Goal: Task Accomplishment & Management: Manage account settings

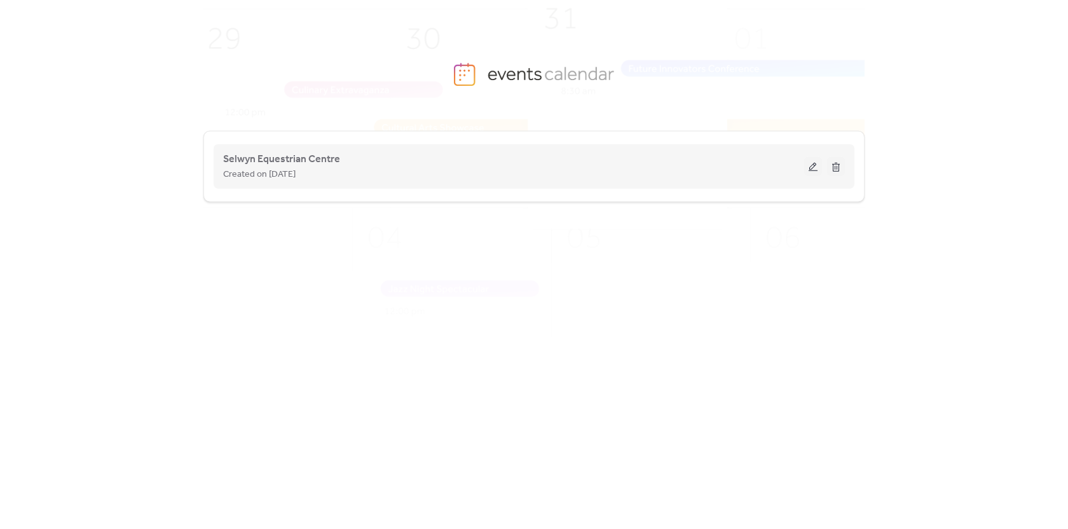
click at [809, 165] on button at bounding box center [813, 166] width 18 height 19
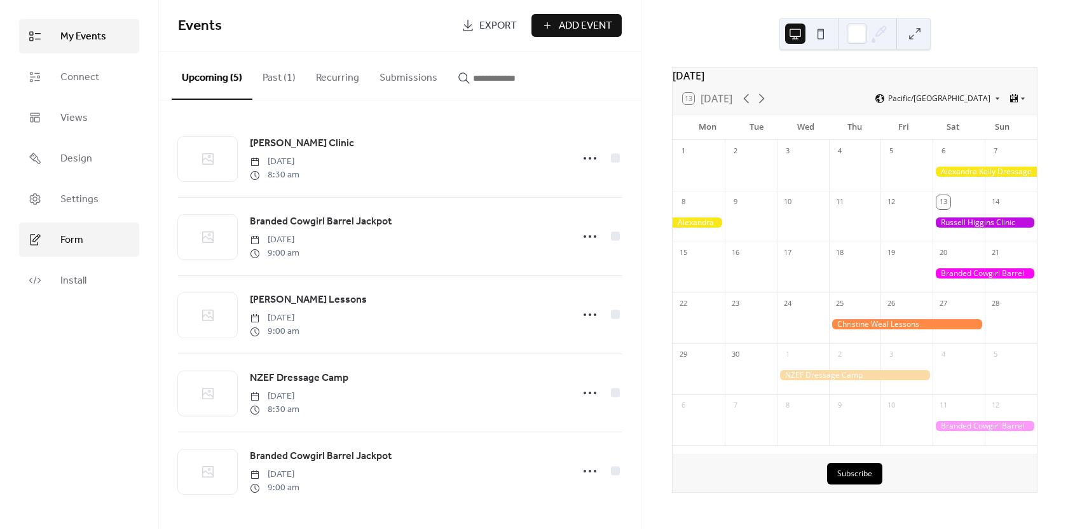
click at [69, 240] on span "Form" at bounding box center [71, 240] width 23 height 15
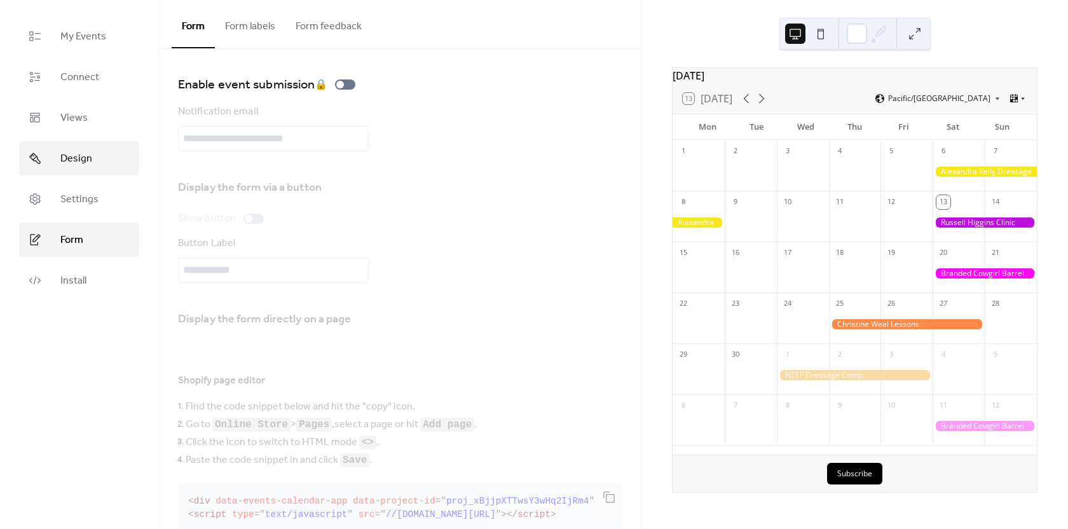
click at [74, 160] on span "Design" at bounding box center [76, 158] width 32 height 15
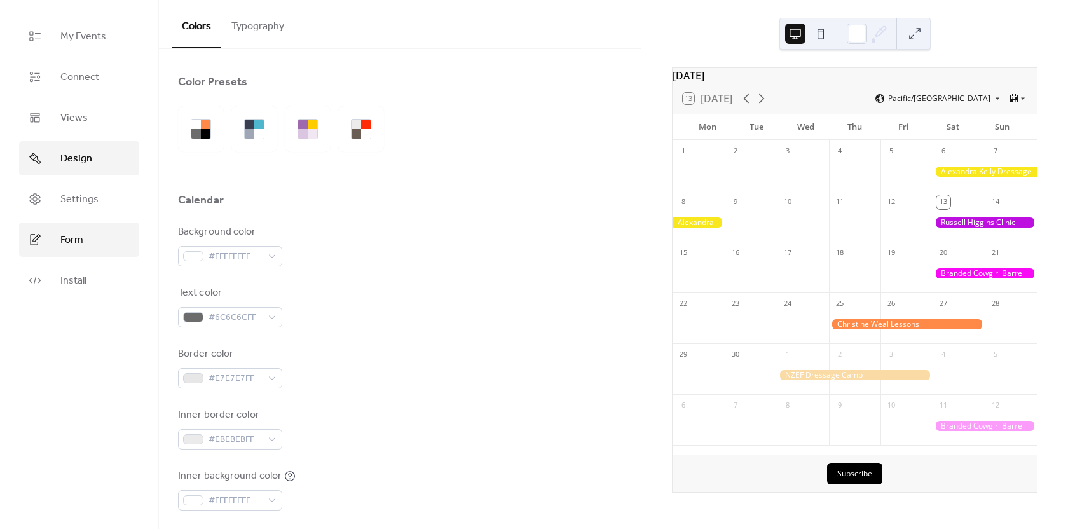
click at [70, 235] on span "Form" at bounding box center [71, 240] width 23 height 15
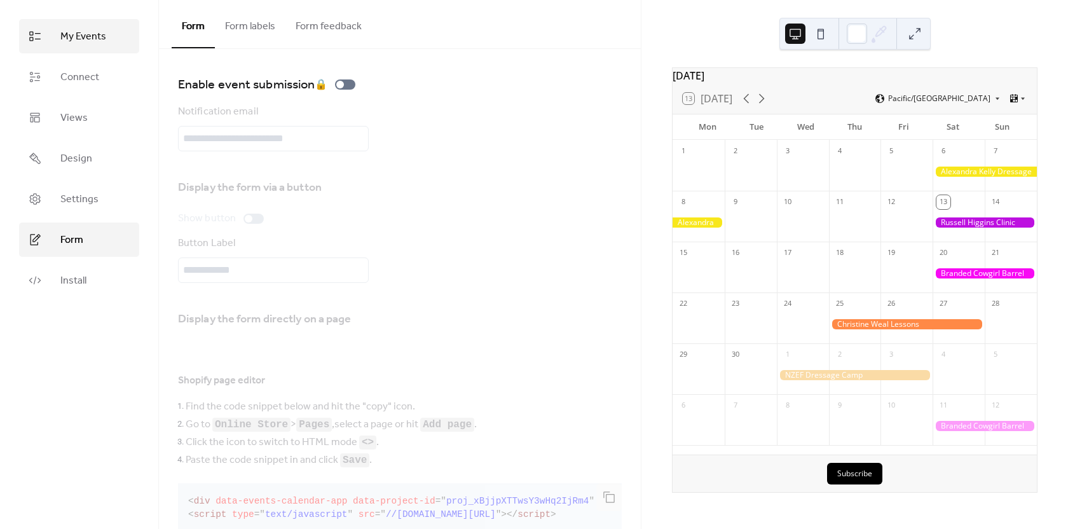
click at [73, 42] on span "My Events" at bounding box center [83, 36] width 46 height 15
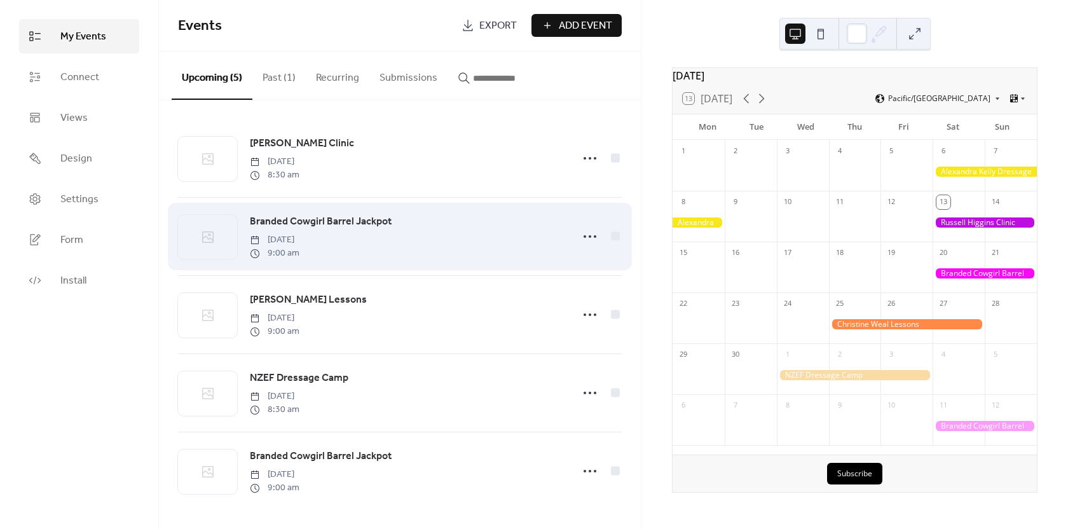
click at [336, 225] on span "Branded Cowgirl Barrel Jackpot" at bounding box center [321, 221] width 142 height 15
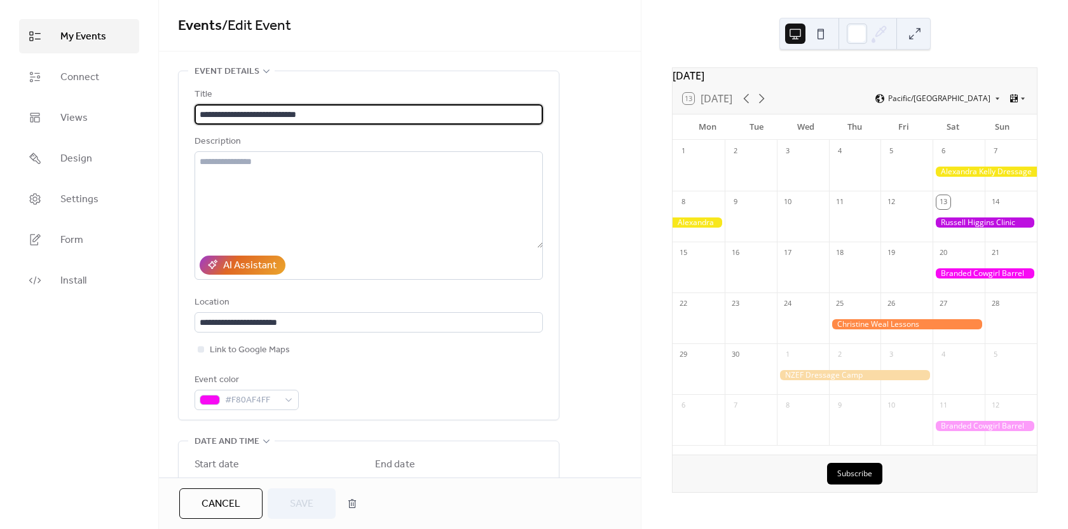
scroll to position [415, 0]
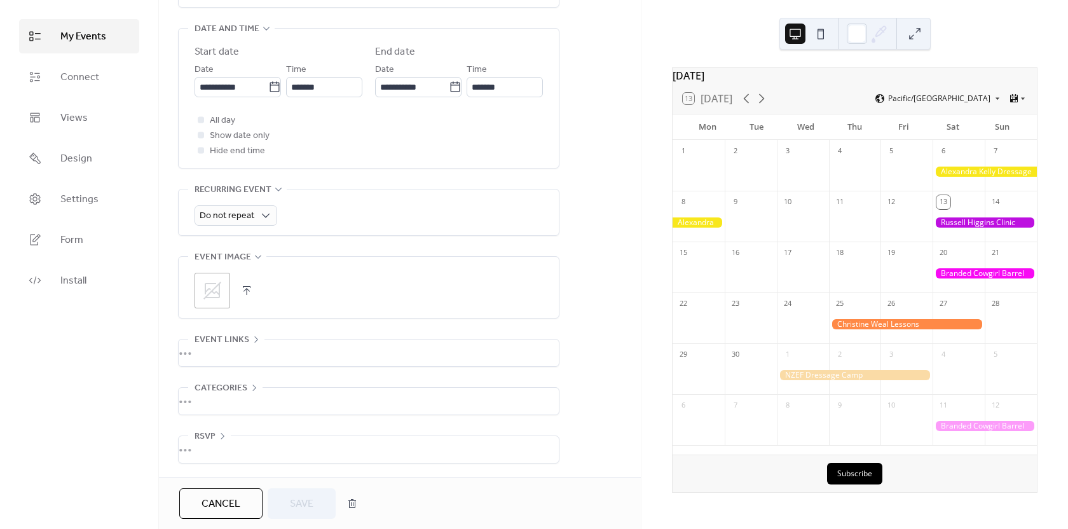
click at [214, 282] on icon at bounding box center [212, 291] width 18 height 18
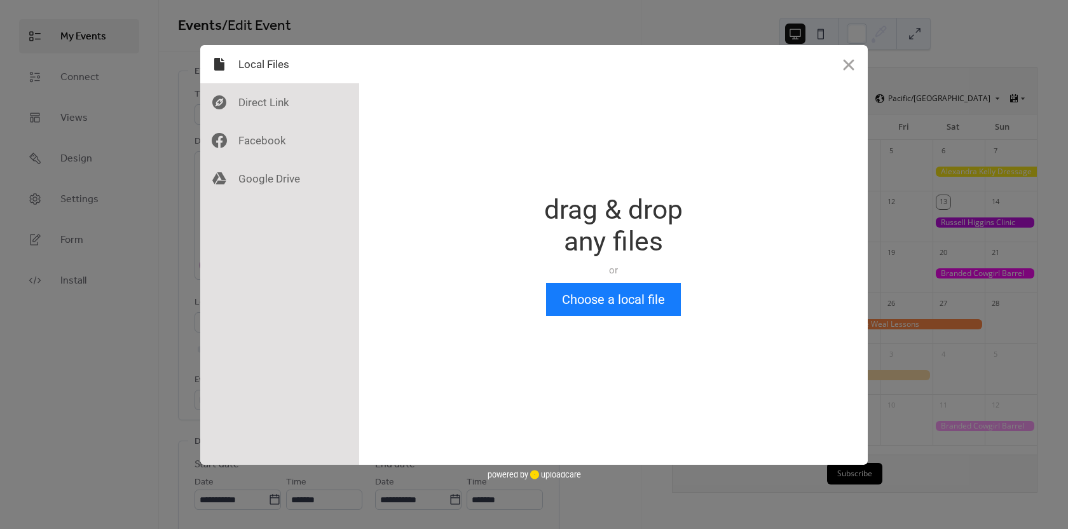
scroll to position [0, 0]
click at [57, 324] on div "Drop a file here drag & drop any files or Upload files from your computer Choos…" at bounding box center [534, 264] width 1068 height 529
click at [846, 66] on button "Close" at bounding box center [849, 64] width 38 height 38
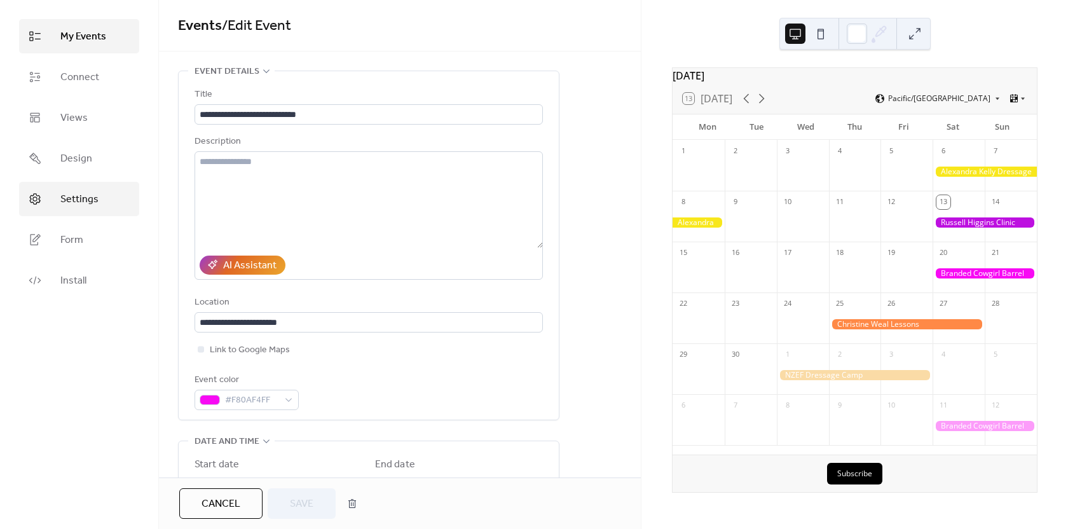
click at [67, 194] on span "Settings" at bounding box center [79, 199] width 38 height 15
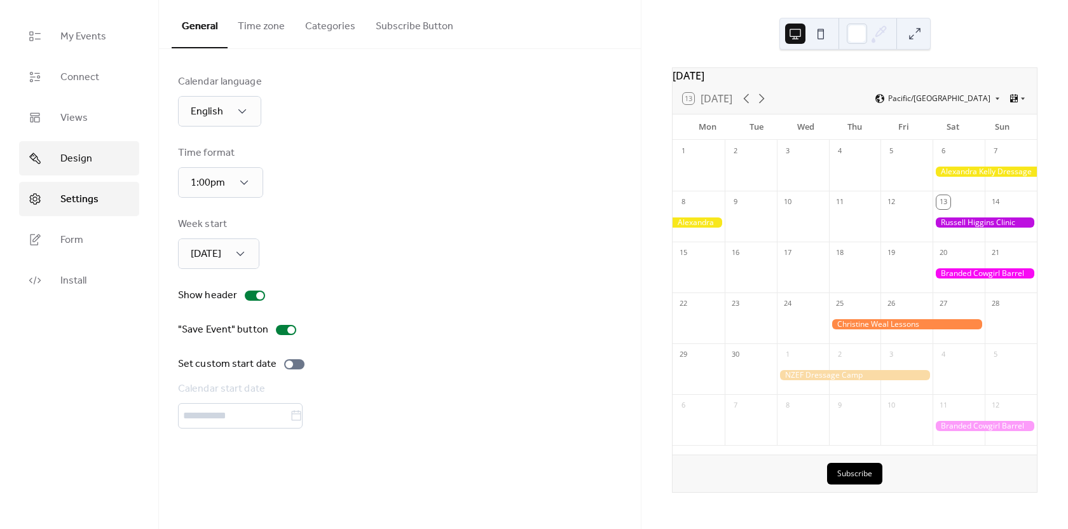
click at [75, 152] on span "Design" at bounding box center [76, 158] width 32 height 15
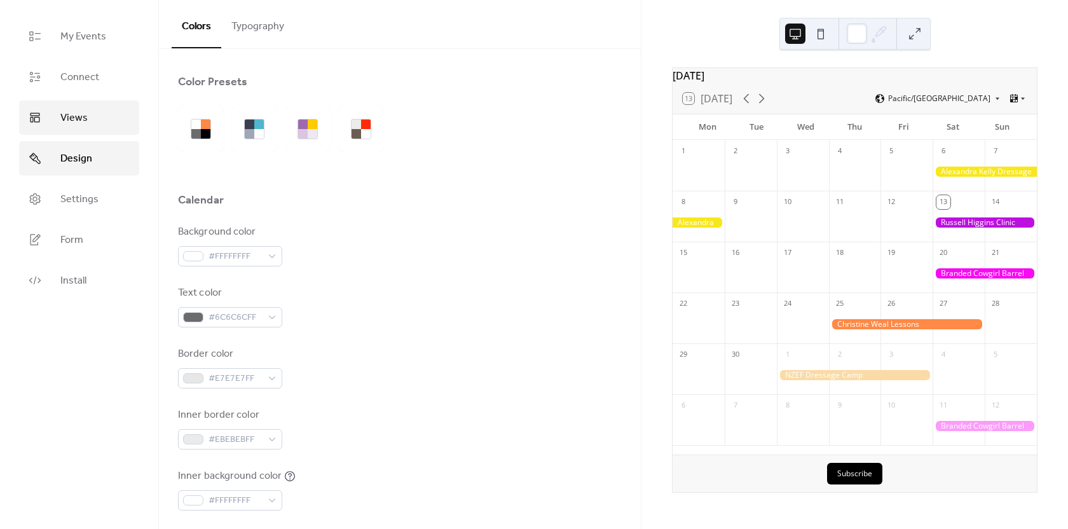
click at [71, 118] on span "Views" at bounding box center [73, 118] width 27 height 15
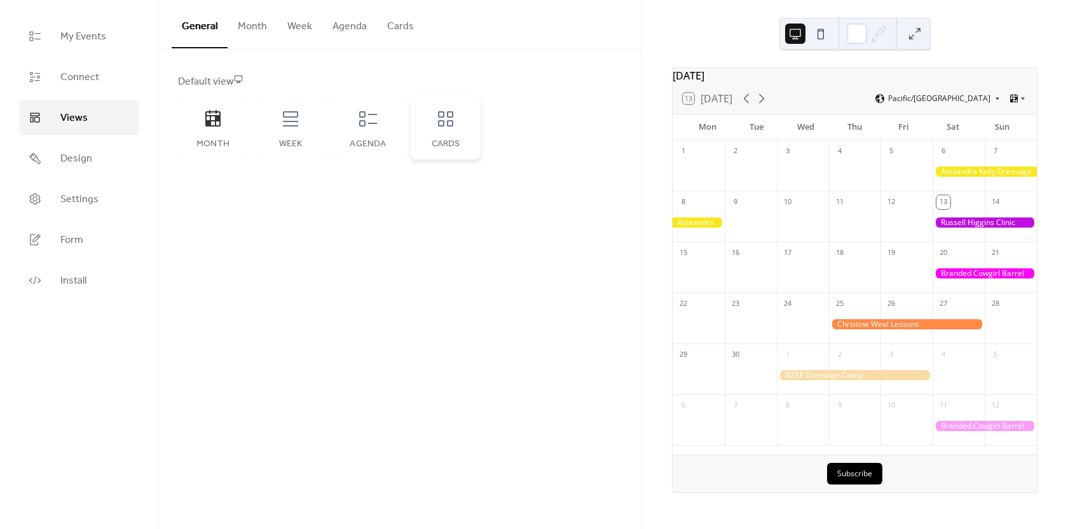
click at [447, 124] on icon at bounding box center [445, 119] width 20 height 20
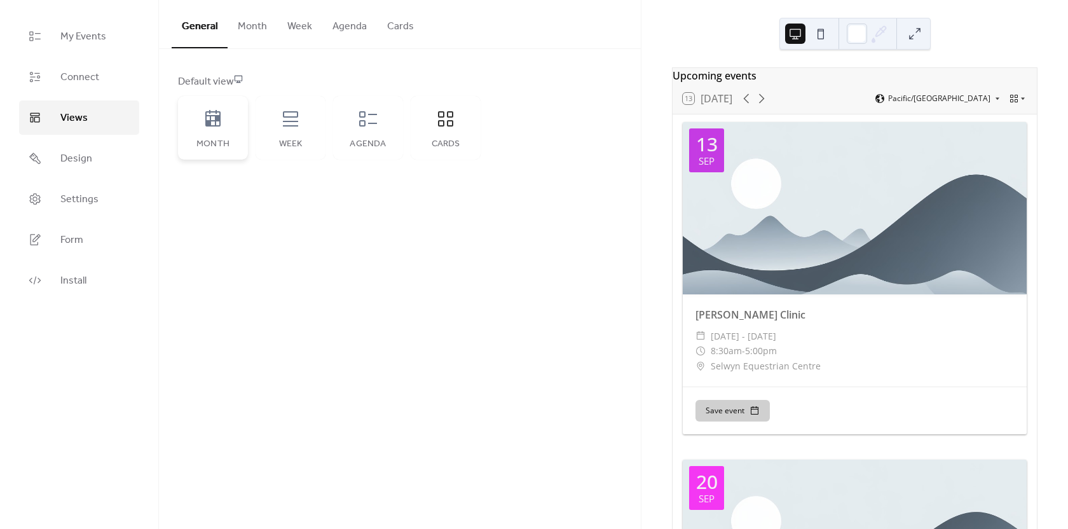
click at [222, 125] on icon at bounding box center [213, 119] width 20 height 20
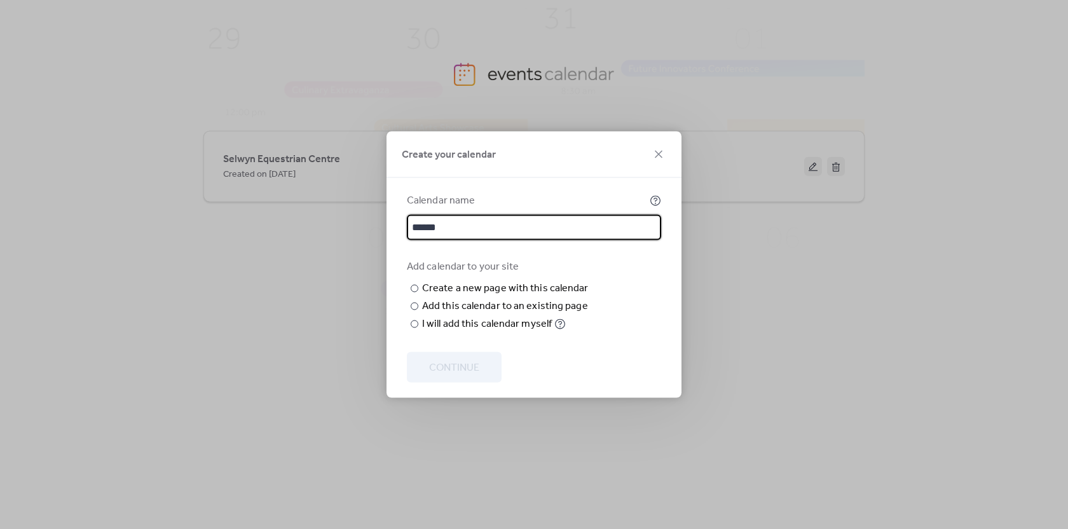
type input "******"
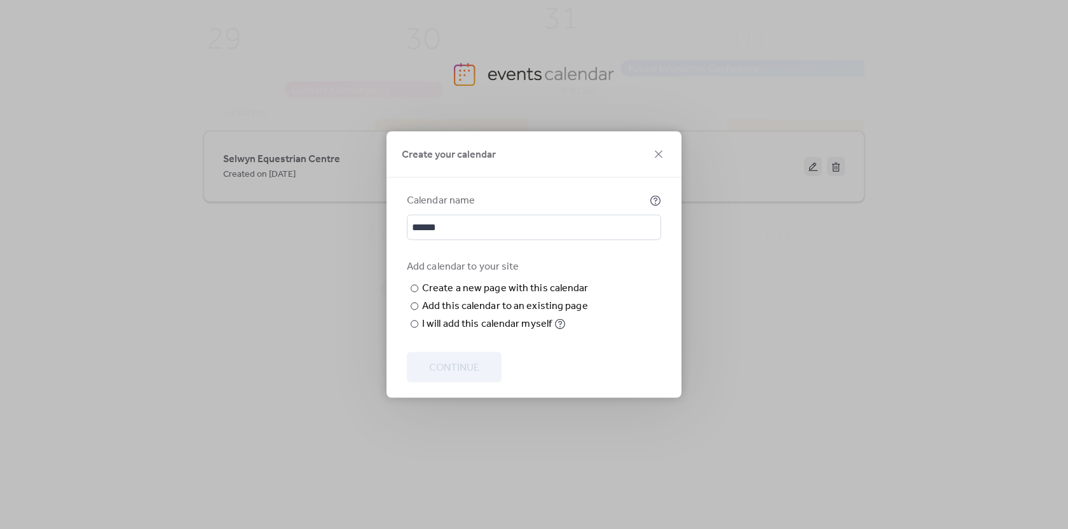
click at [774, 277] on div "Create your calendar Calendar name ****** Add calendar to your site ​ Create a …" at bounding box center [534, 264] width 1068 height 529
click at [0, 0] on input "text" at bounding box center [0, 0] width 0 height 0
type input "******"
click at [462, 376] on span "Continue" at bounding box center [454, 367] width 50 height 15
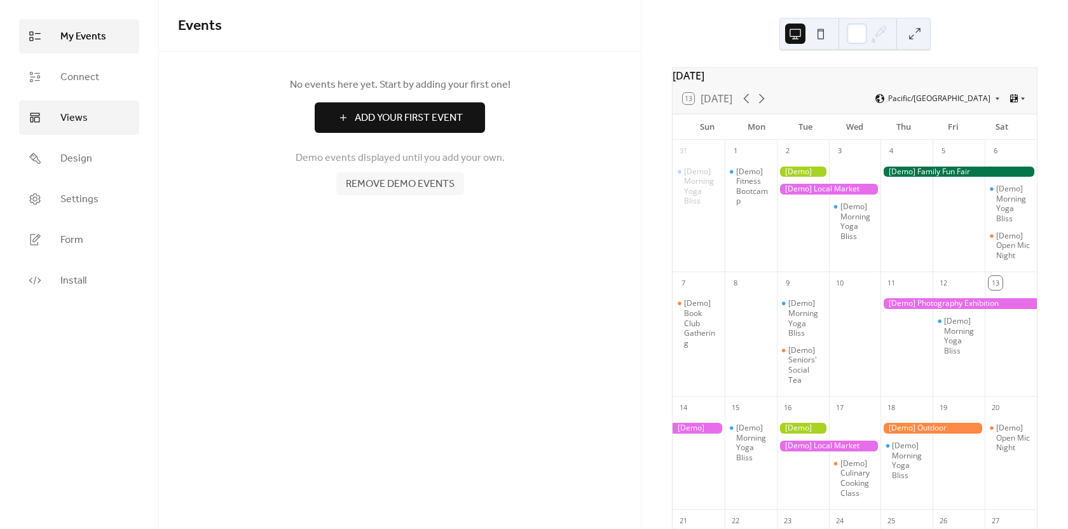
click at [73, 117] on span "Views" at bounding box center [73, 118] width 27 height 15
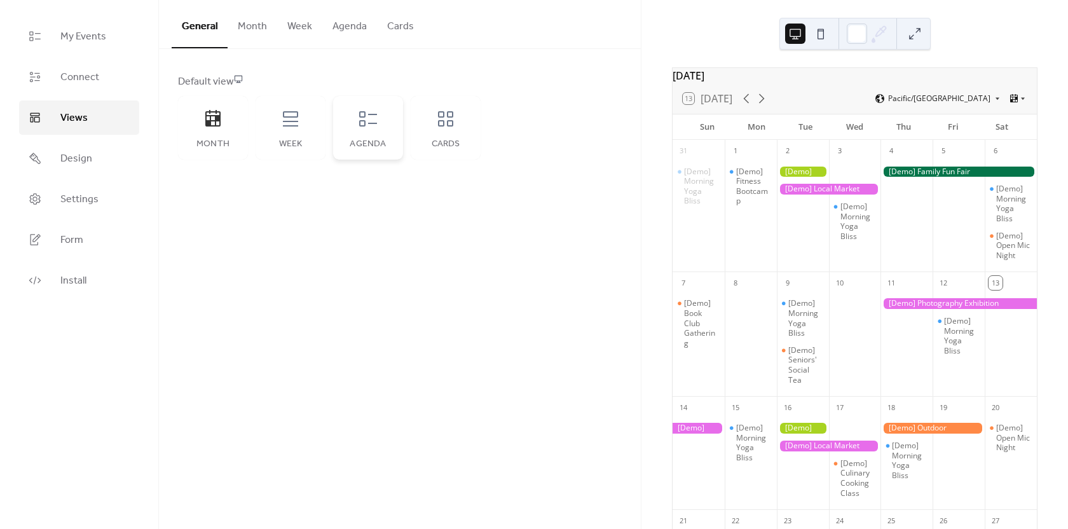
click at [371, 125] on icon at bounding box center [368, 119] width 20 height 20
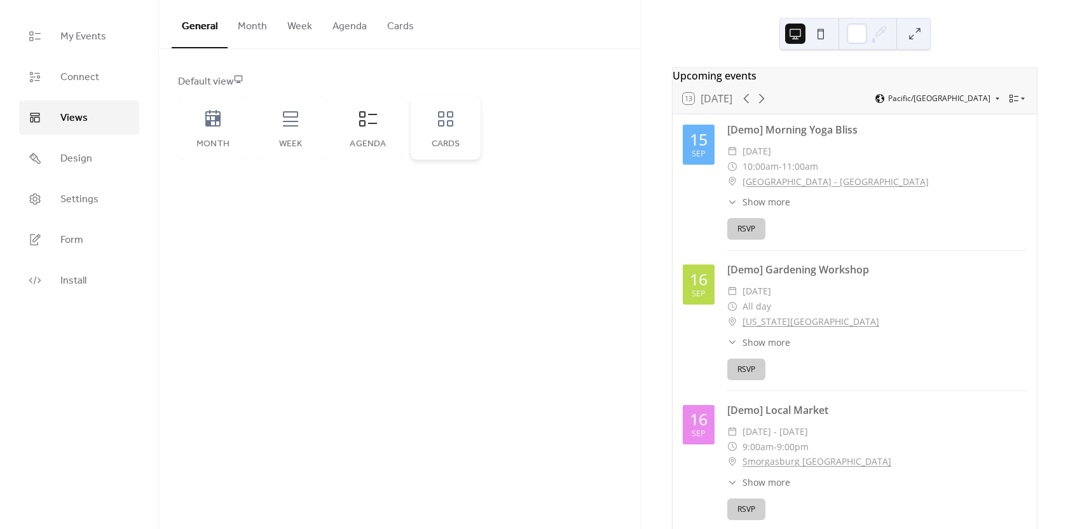
click at [445, 122] on icon at bounding box center [445, 119] width 20 height 20
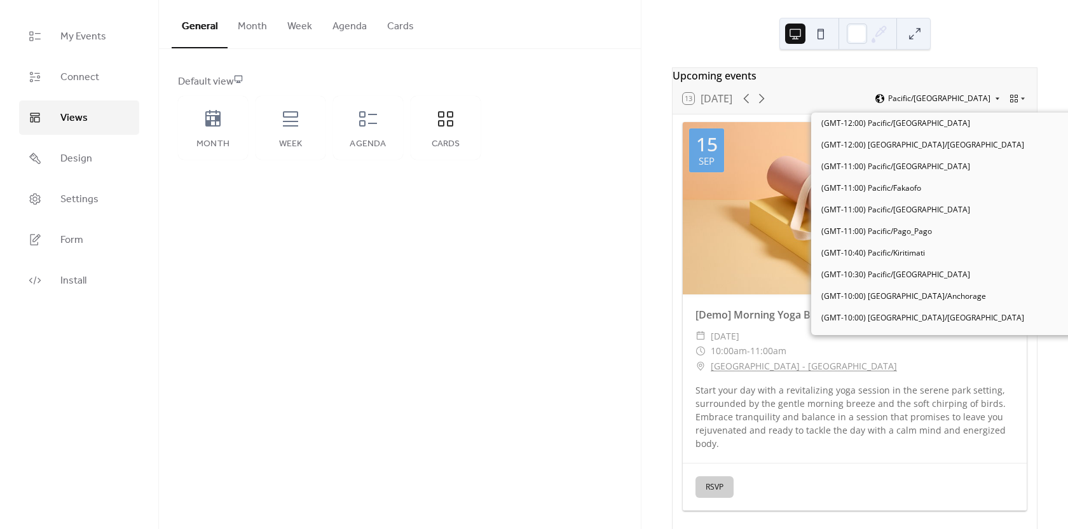
scroll to position [5138, 0]
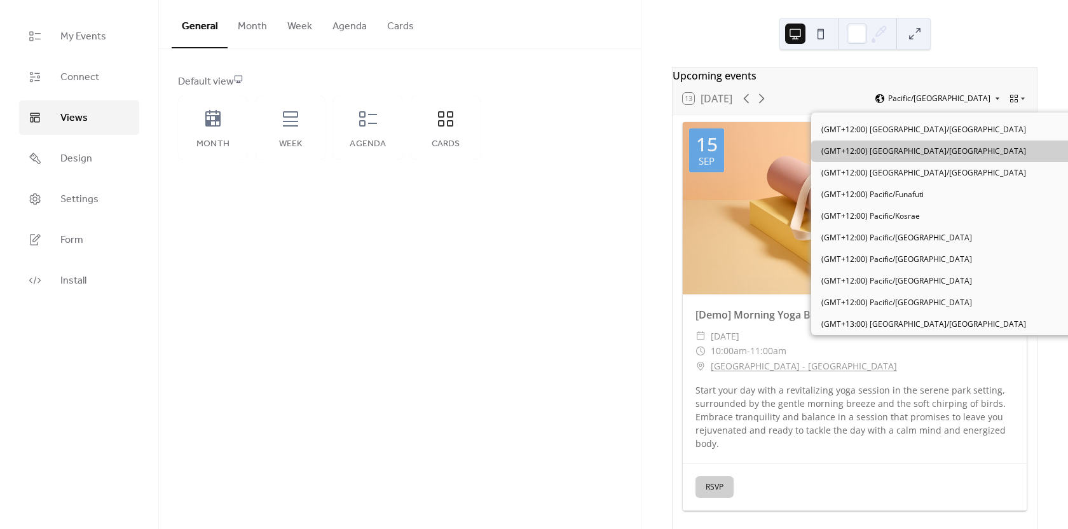
click at [994, 102] on icon at bounding box center [998, 99] width 8 height 8
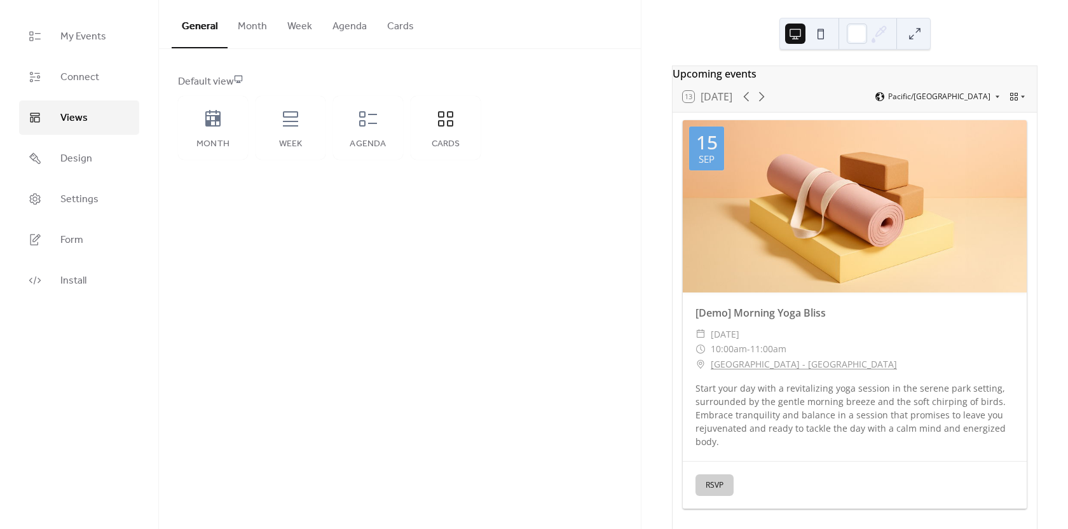
scroll to position [0, 0]
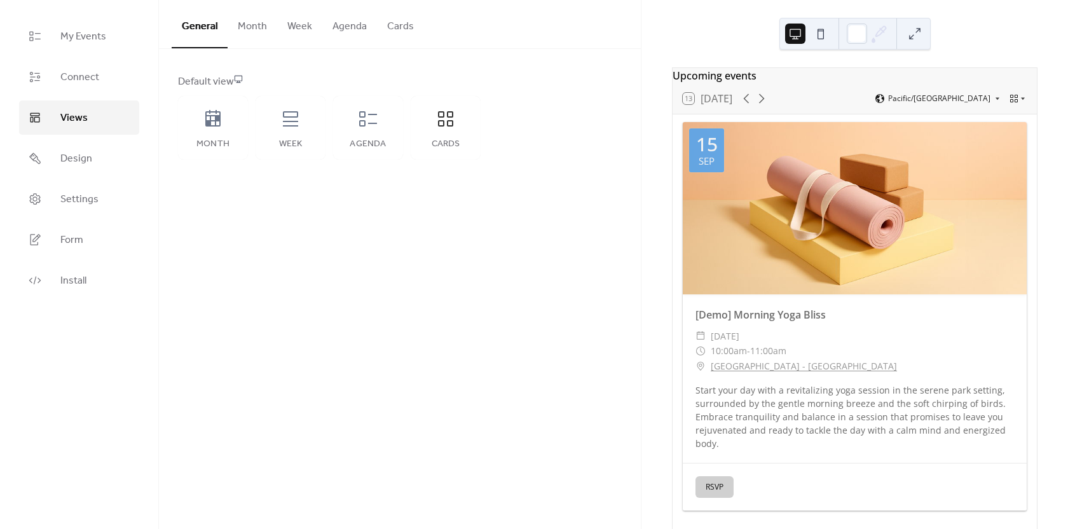
click at [818, 36] on button at bounding box center [821, 34] width 20 height 20
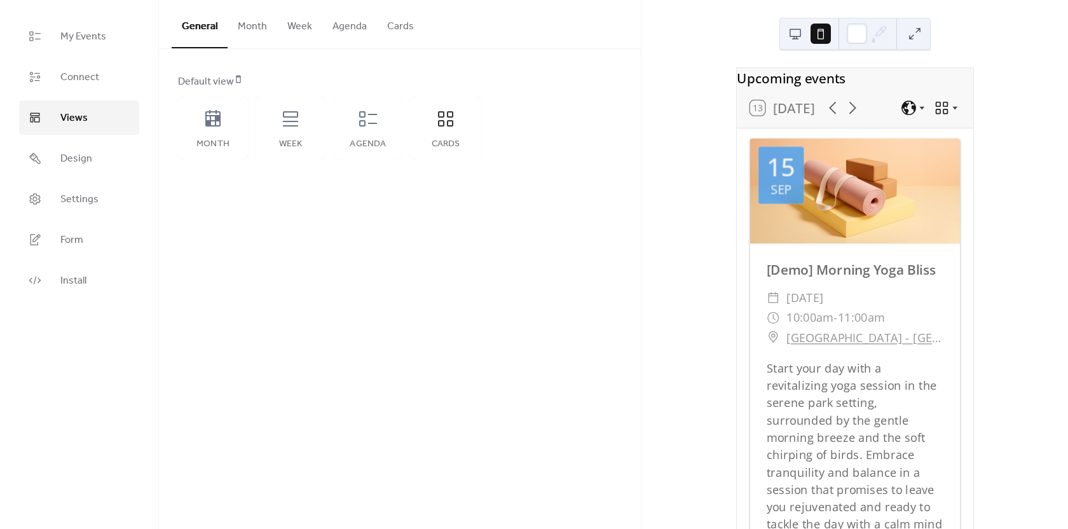
click at [794, 34] on button at bounding box center [795, 34] width 20 height 20
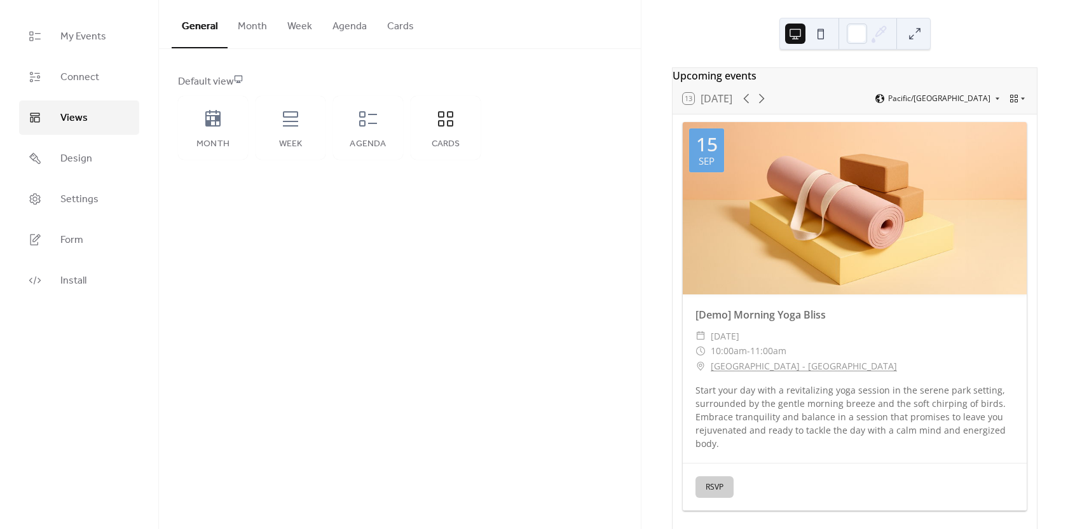
click at [828, 247] on div at bounding box center [855, 208] width 344 height 172
click at [73, 160] on span "Design" at bounding box center [76, 158] width 32 height 15
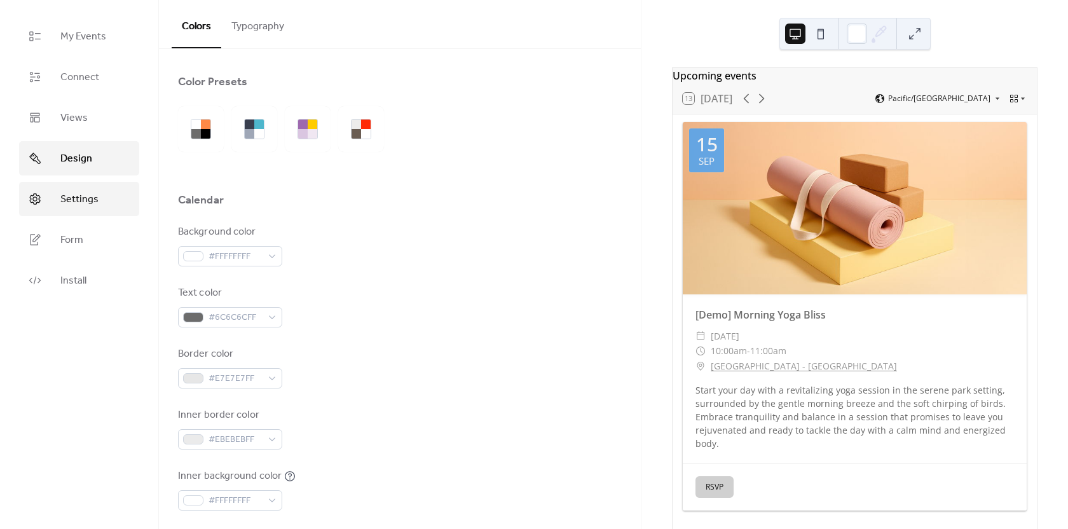
click at [73, 200] on span "Settings" at bounding box center [79, 199] width 38 height 15
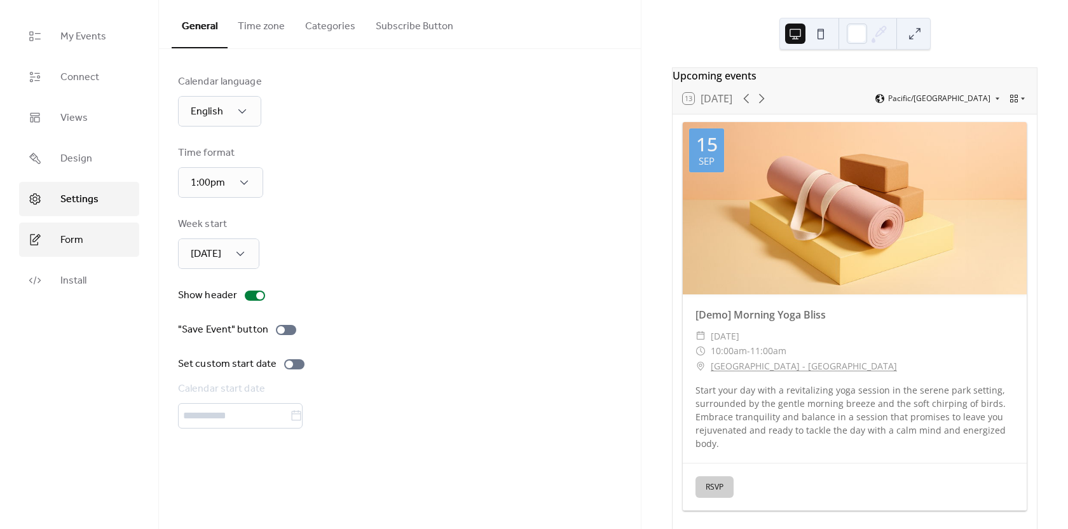
click at [70, 245] on span "Form" at bounding box center [71, 240] width 23 height 15
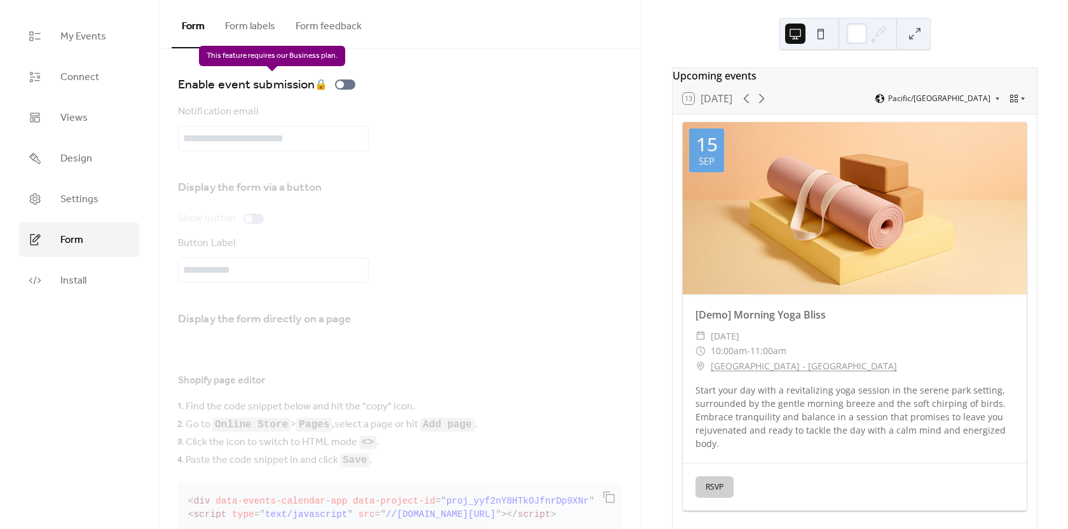
click at [343, 83] on div "Enable event submission 🔒" at bounding box center [269, 84] width 182 height 20
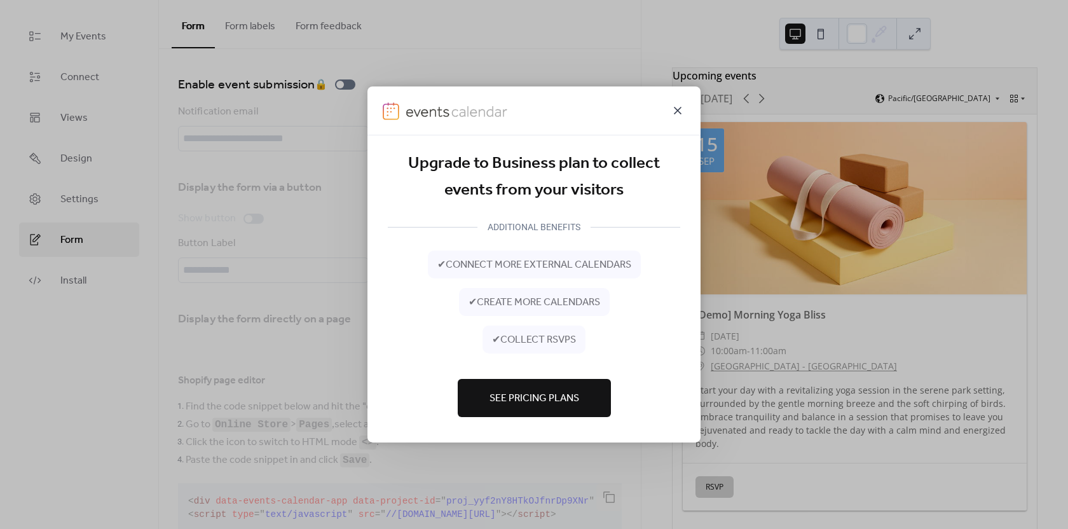
click at [673, 110] on icon at bounding box center [677, 110] width 15 height 15
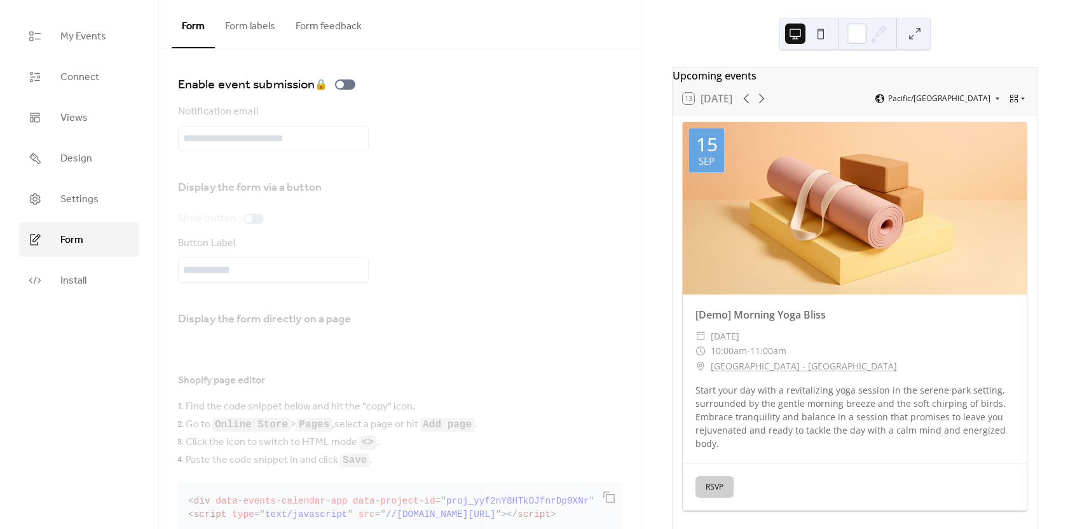
click at [255, 29] on button "Form labels" at bounding box center [250, 23] width 71 height 47
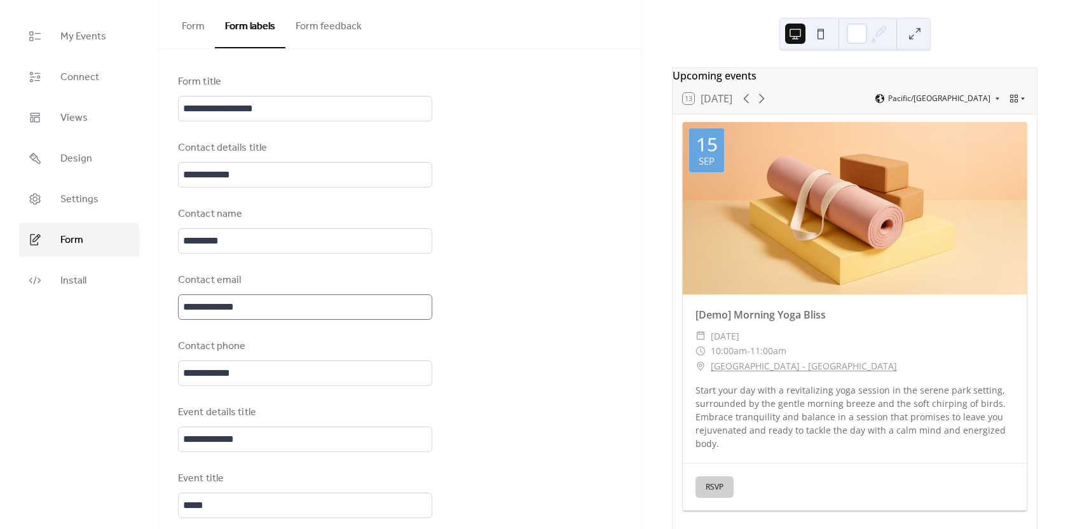
scroll to position [2, 0]
click at [327, 21] on button "Form feedback" at bounding box center [328, 23] width 86 height 47
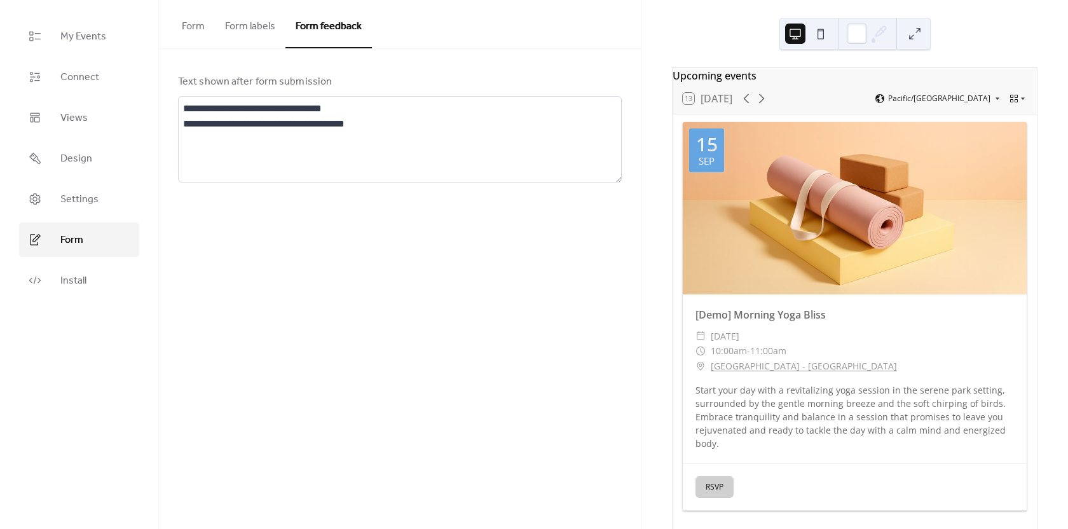
click at [188, 25] on button "Form" at bounding box center [193, 23] width 43 height 47
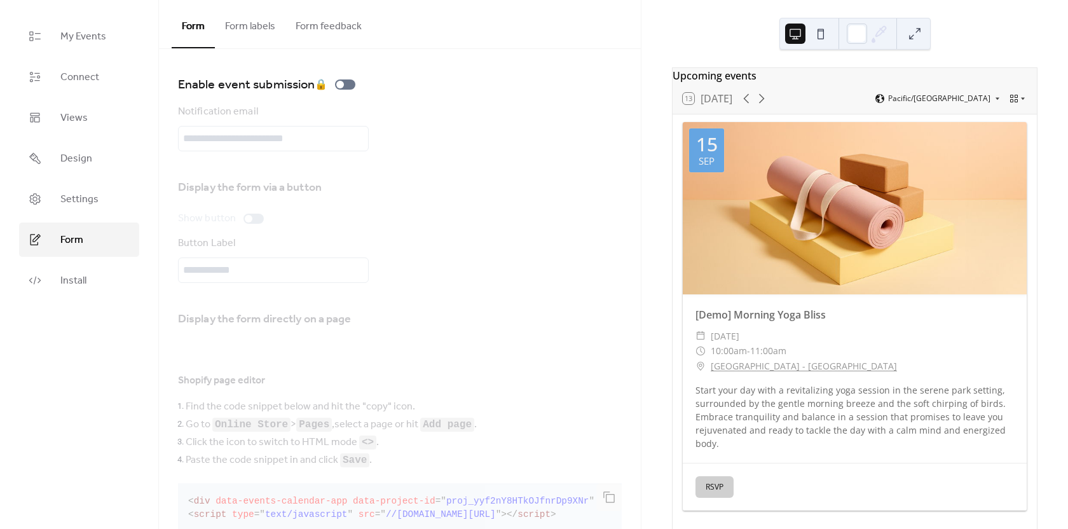
click at [255, 26] on button "Form labels" at bounding box center [250, 23] width 71 height 47
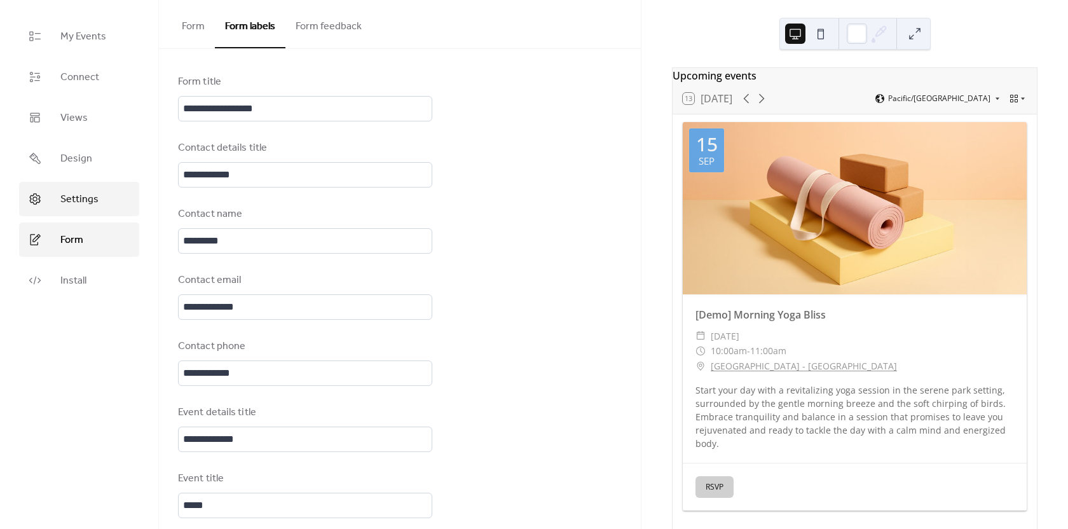
click at [69, 201] on span "Settings" at bounding box center [79, 199] width 38 height 15
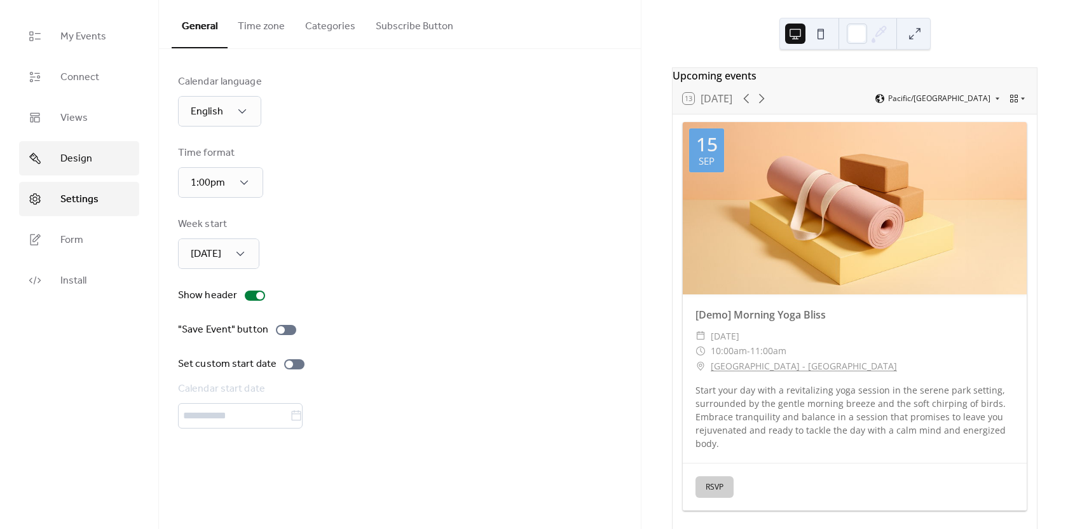
click at [71, 158] on span "Design" at bounding box center [76, 158] width 32 height 15
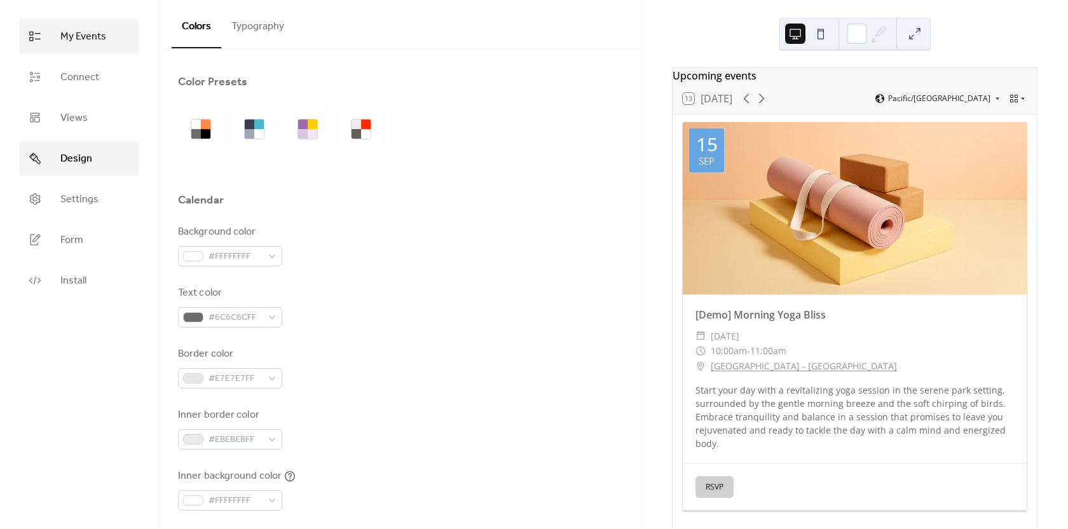
click at [76, 32] on span "My Events" at bounding box center [83, 36] width 46 height 15
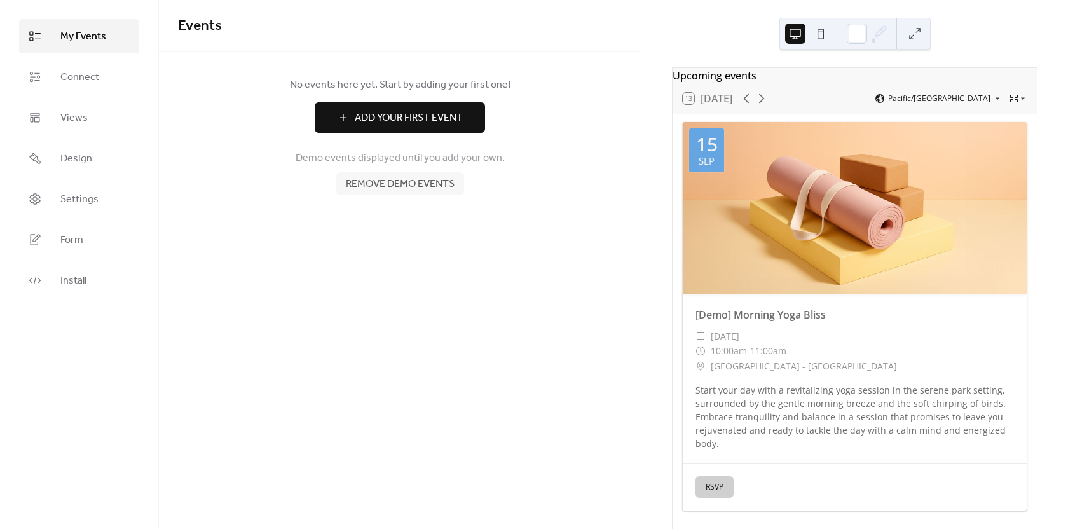
click at [381, 189] on span "Remove demo events" at bounding box center [400, 184] width 109 height 15
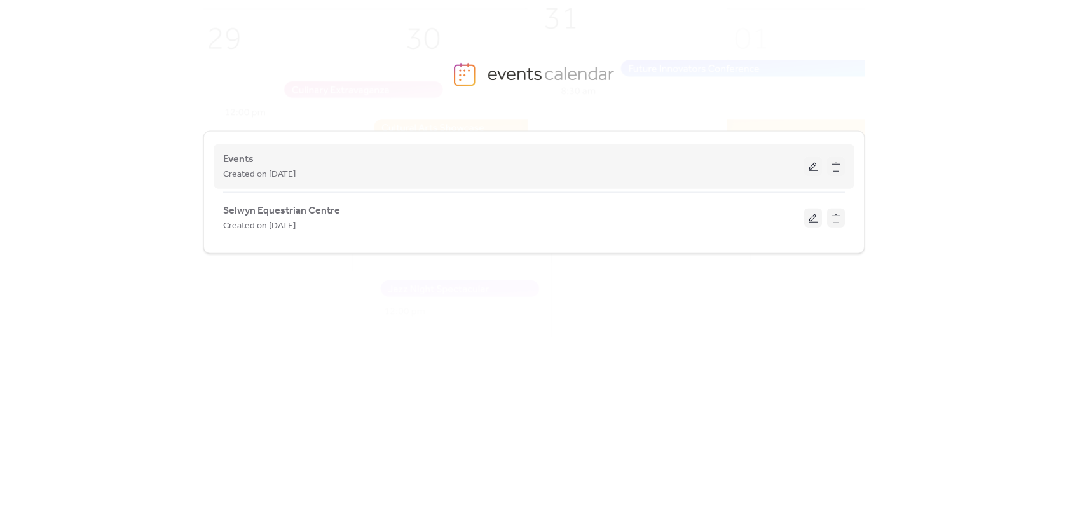
click at [812, 166] on button at bounding box center [813, 166] width 18 height 19
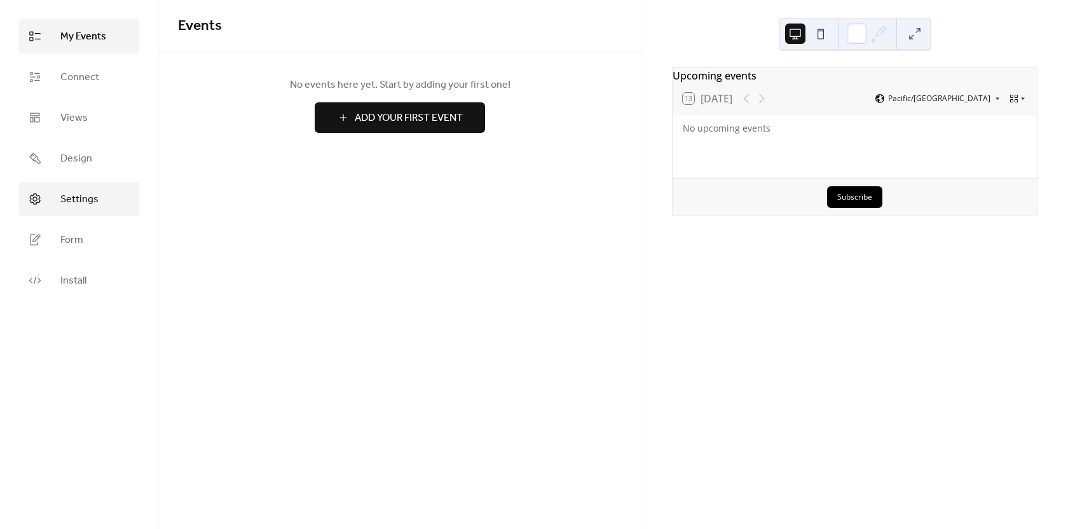
click at [72, 198] on span "Settings" at bounding box center [79, 199] width 38 height 15
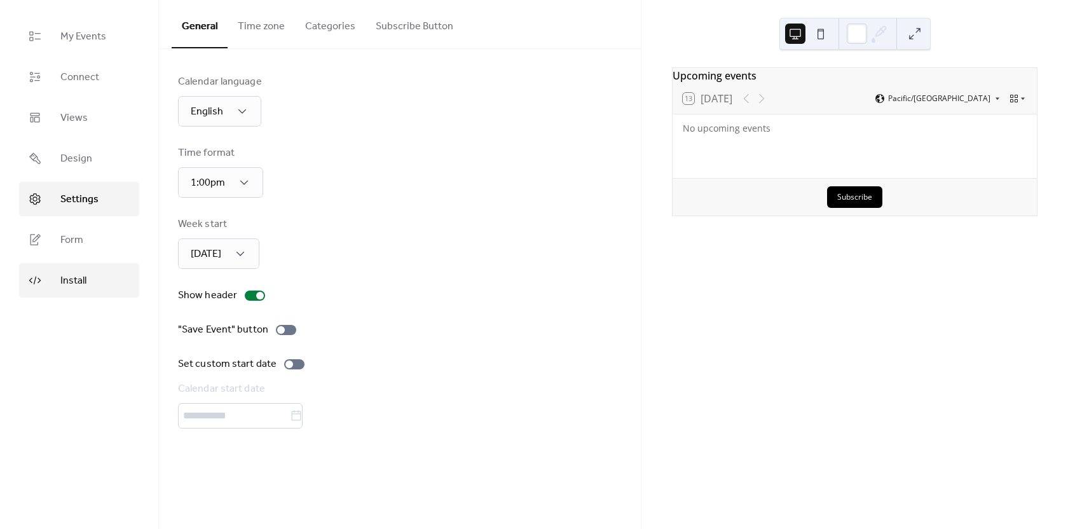
click at [92, 289] on link "Install" at bounding box center [79, 280] width 120 height 34
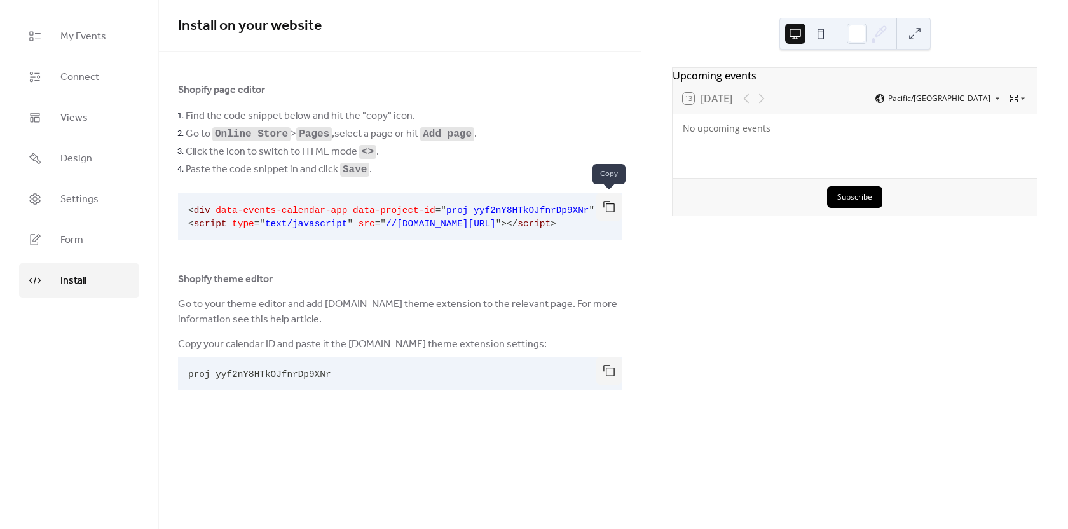
click at [608, 207] on button "button" at bounding box center [608, 207] width 25 height 28
click at [610, 207] on button "button" at bounding box center [608, 207] width 25 height 28
click at [583, 270] on div "Shopify page editor Find the code snippet below and hit the "copy" icon. Go to …" at bounding box center [400, 238] width 444 height 313
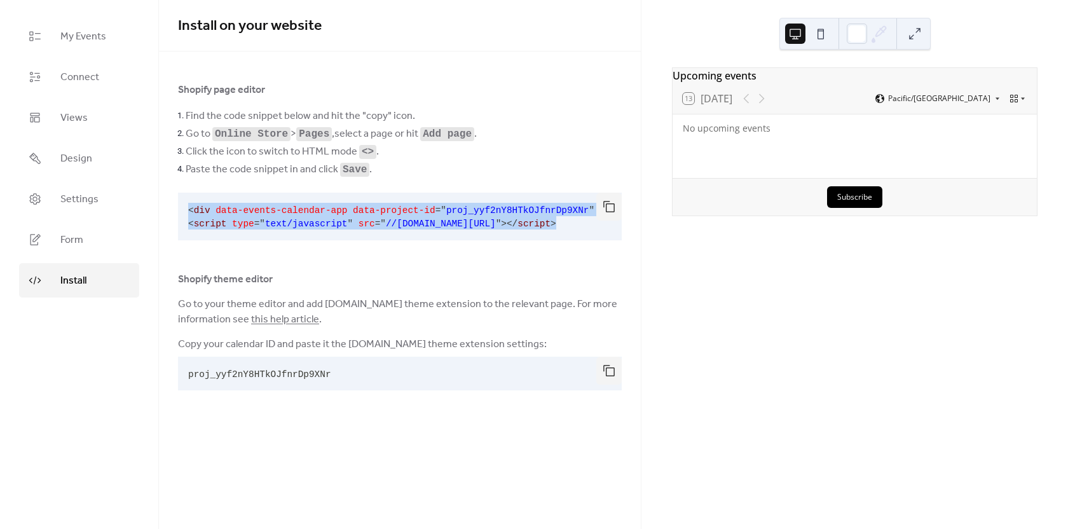
scroll to position [0, 10]
drag, startPoint x: 184, startPoint y: 200, endPoint x: 606, endPoint y: 229, distance: 423.1
click at [606, 229] on div "< div data-events-calendar-app data-project-id = " proj_yyf2nY8HTkOJfnrDp9XNr "…" at bounding box center [400, 217] width 444 height 48
copy code "< div data-events-calendar-app data-project-id = " proj_yyf2nY8HTkOJfnrDp9XNr "…"
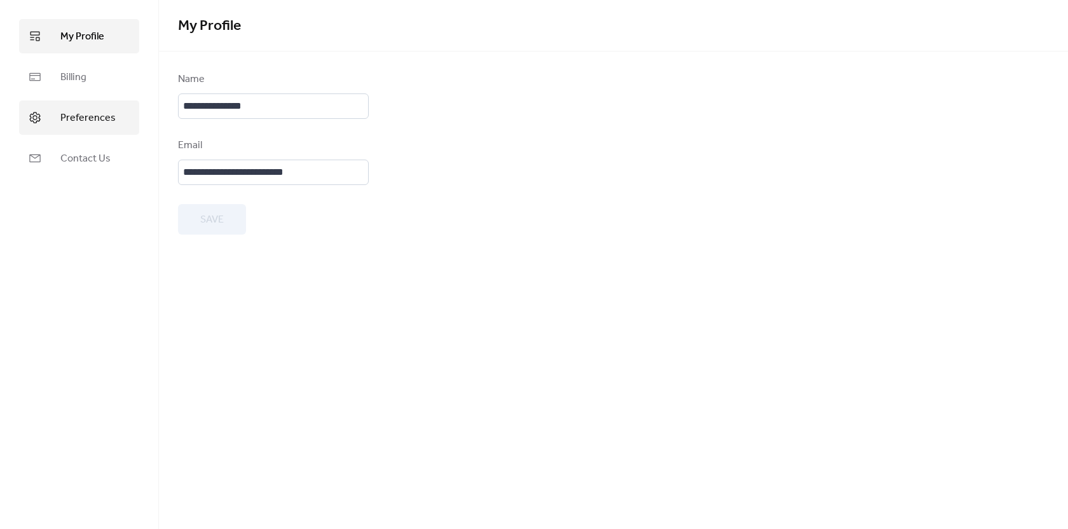
click at [78, 115] on span "Preferences" at bounding box center [87, 118] width 55 height 15
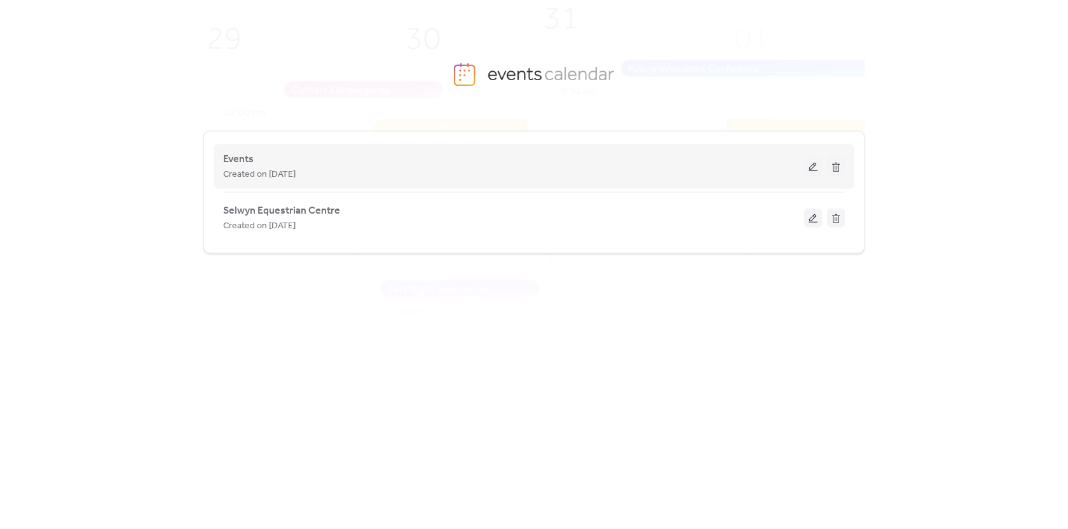
click at [296, 163] on div "Events Created on [DATE]" at bounding box center [513, 166] width 581 height 31
click at [231, 167] on span "Created on 13-Sep-2025" at bounding box center [259, 174] width 72 height 15
click at [811, 167] on button at bounding box center [813, 166] width 18 height 19
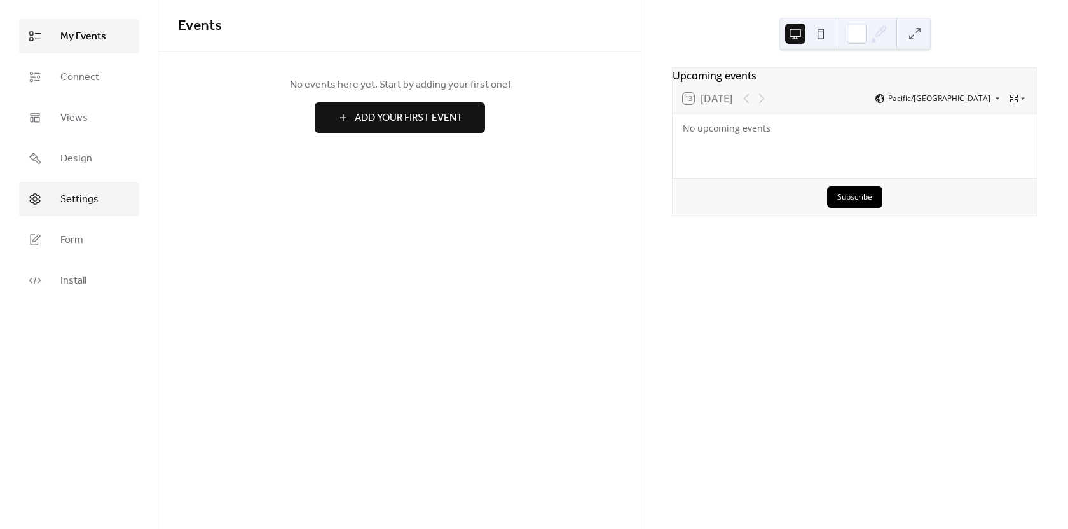
click at [77, 202] on span "Settings" at bounding box center [79, 199] width 38 height 15
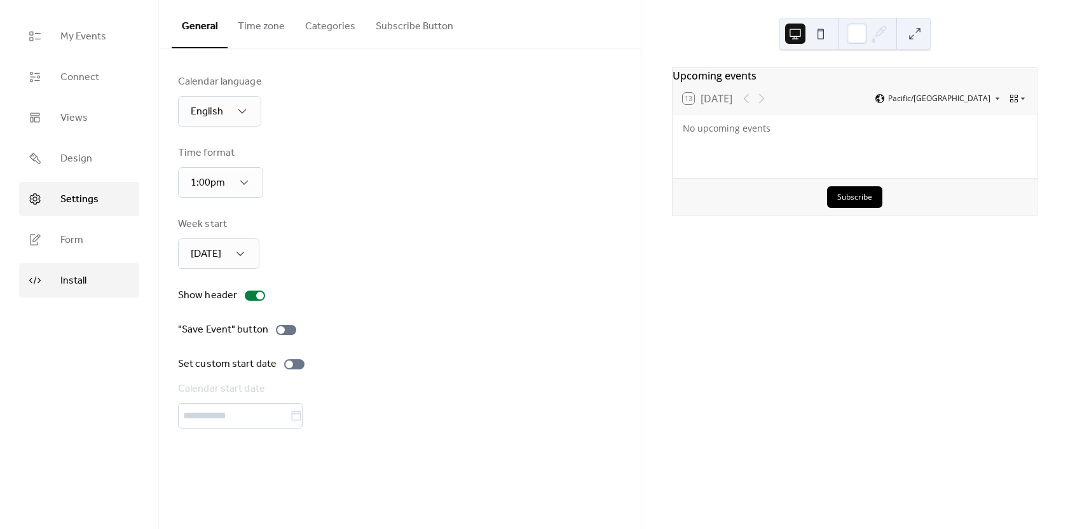
click at [71, 278] on span "Install" at bounding box center [73, 280] width 26 height 15
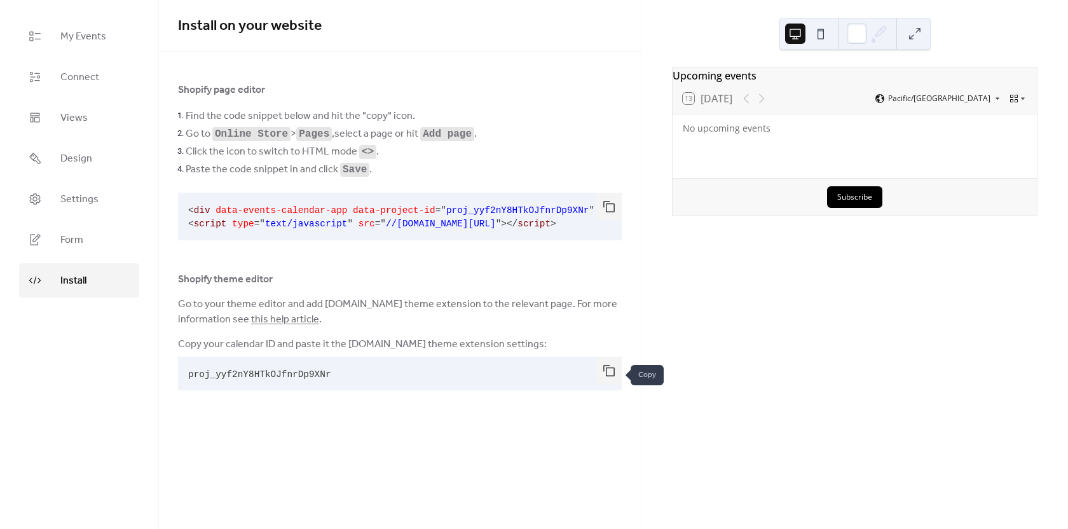
click at [603, 373] on button "button" at bounding box center [608, 371] width 25 height 28
click at [72, 158] on span "Design" at bounding box center [76, 158] width 32 height 15
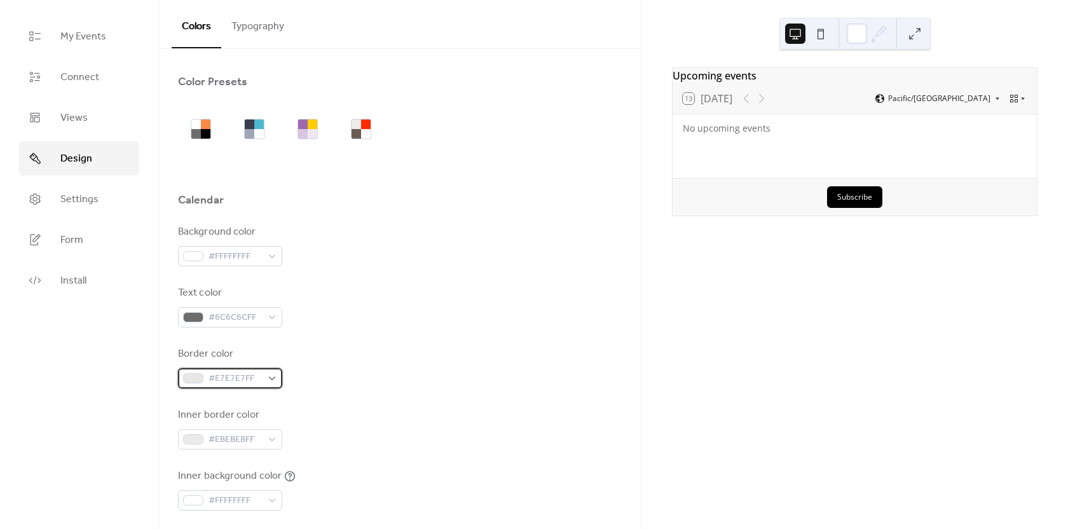
click at [273, 378] on div "#E7E7E7FF" at bounding box center [230, 378] width 104 height 20
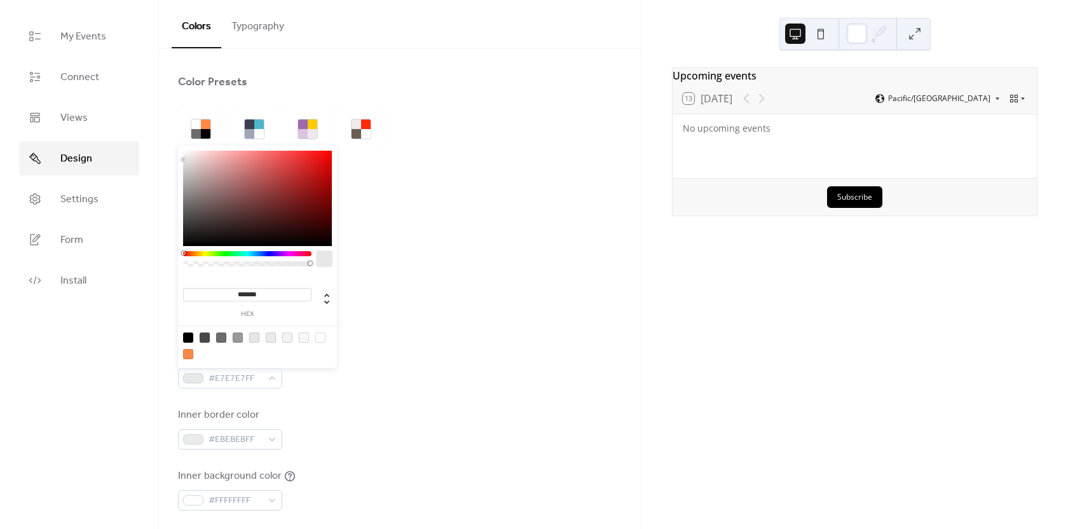
click at [293, 254] on div at bounding box center [247, 253] width 128 height 5
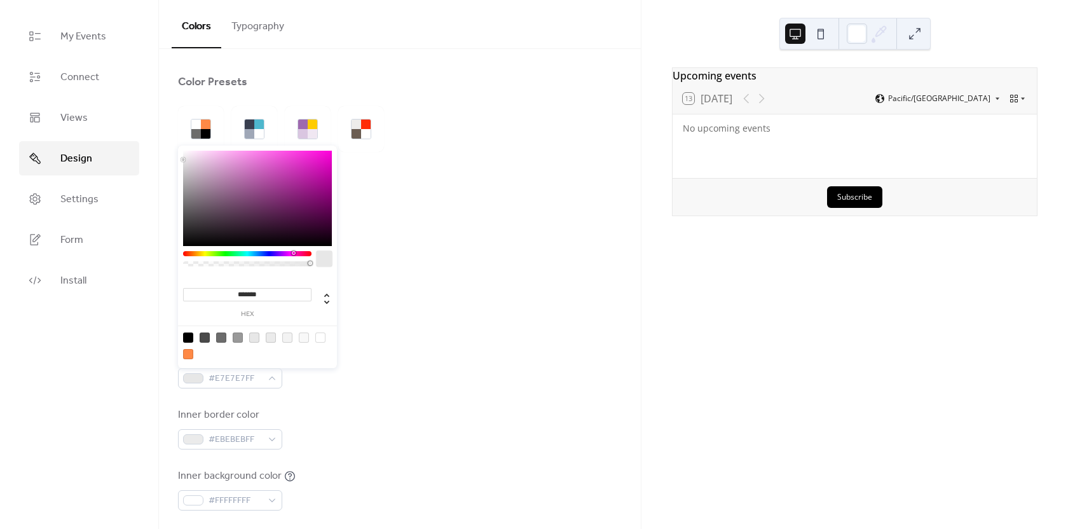
type input "*******"
click at [310, 167] on div at bounding box center [257, 198] width 149 height 95
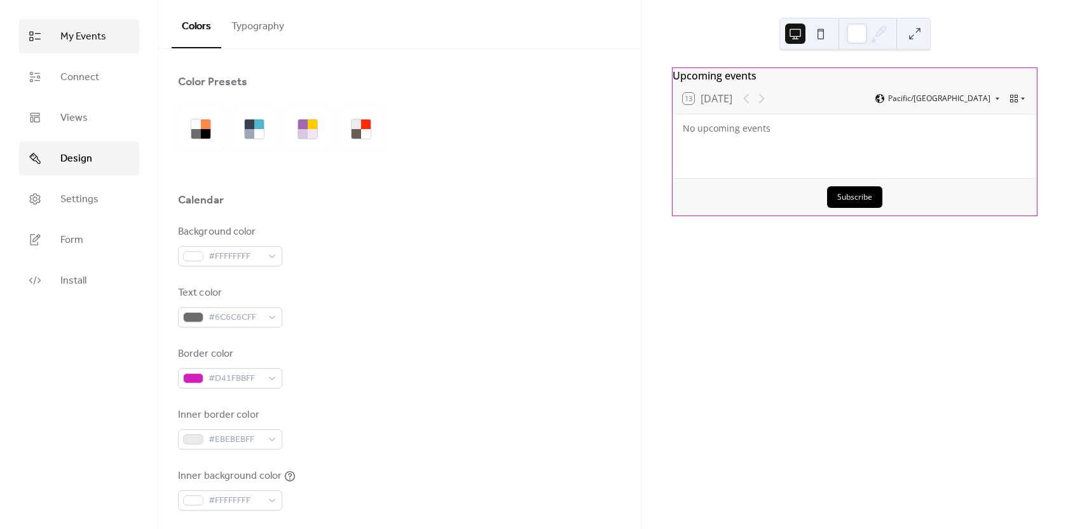
click at [80, 36] on span "My Events" at bounding box center [83, 36] width 46 height 15
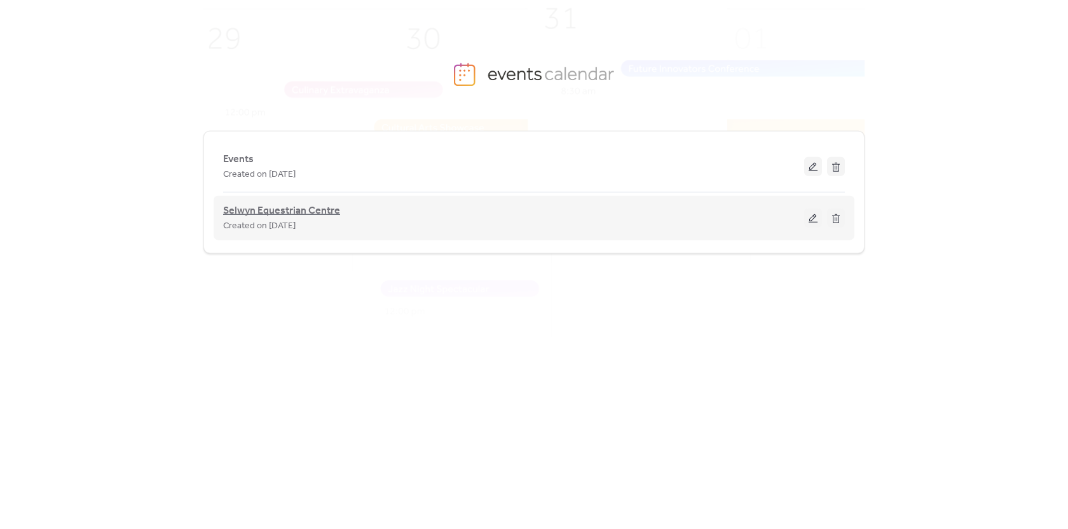
click at [267, 209] on span "Selwyn Equestrian Centre" at bounding box center [281, 210] width 117 height 15
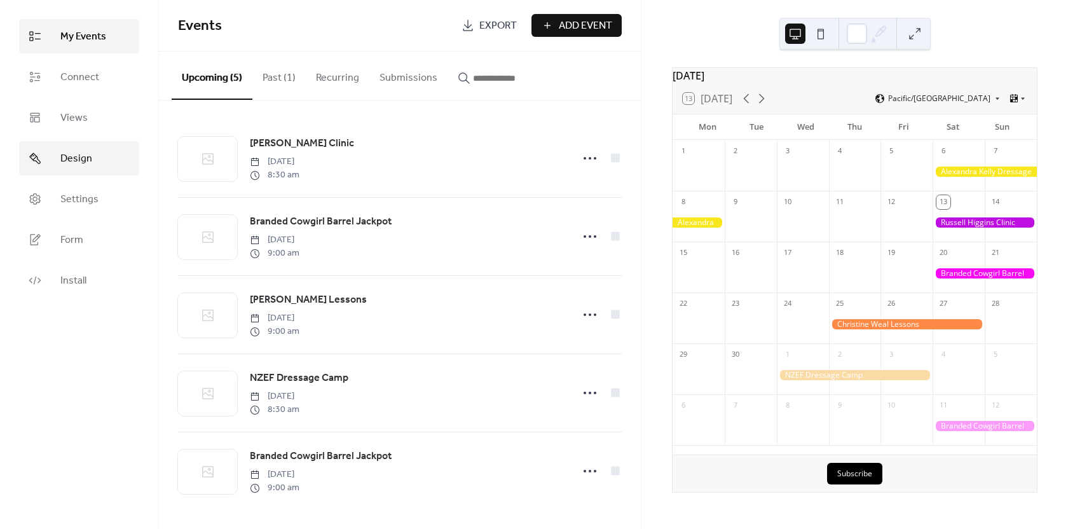
click at [67, 161] on span "Design" at bounding box center [76, 158] width 32 height 15
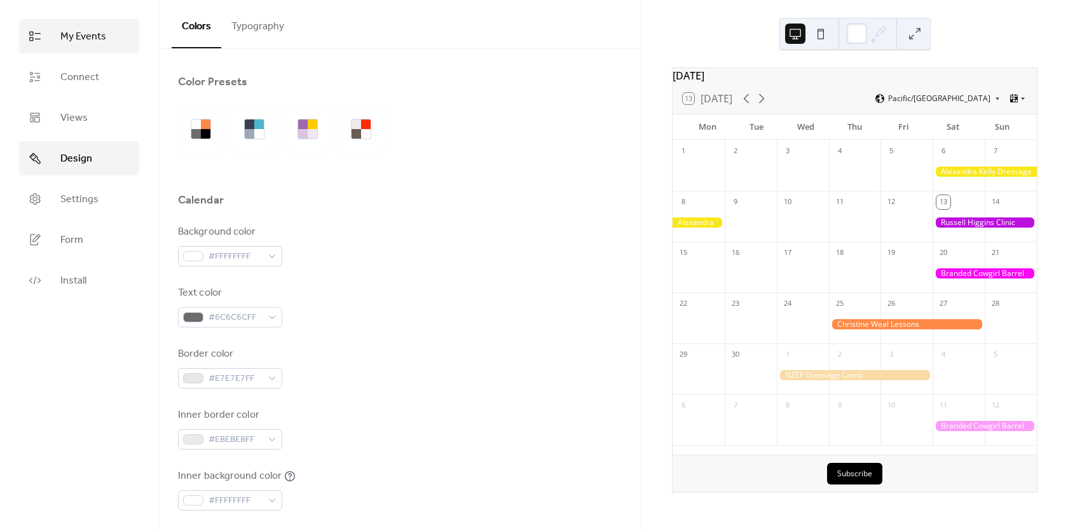
click at [83, 39] on span "My Events" at bounding box center [83, 36] width 46 height 15
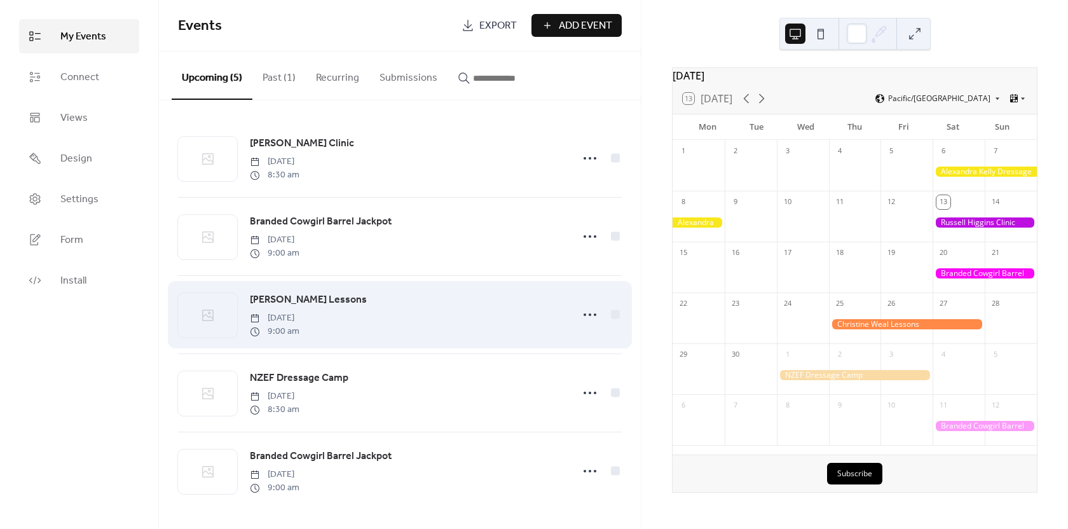
scroll to position [3, 0]
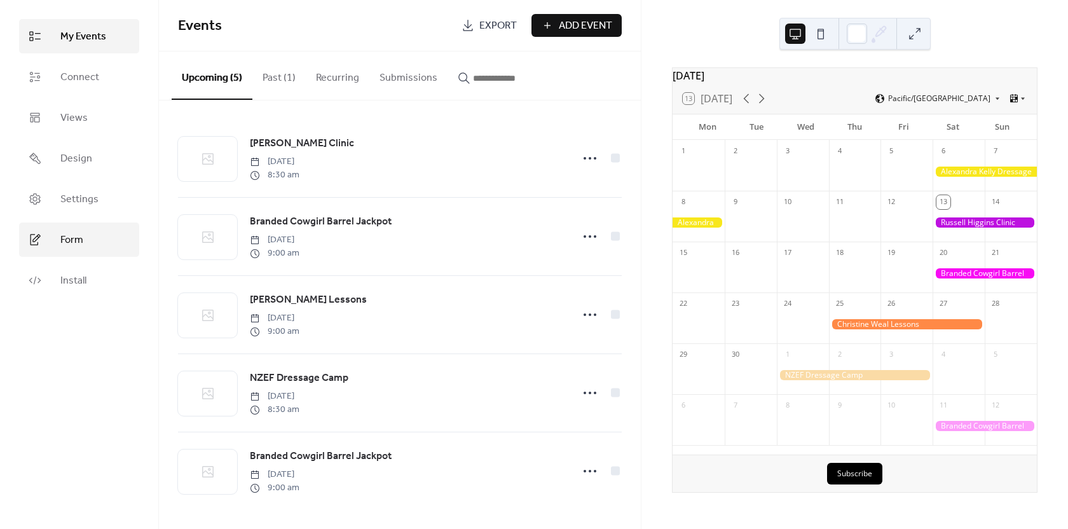
click at [80, 242] on span "Form" at bounding box center [71, 240] width 23 height 15
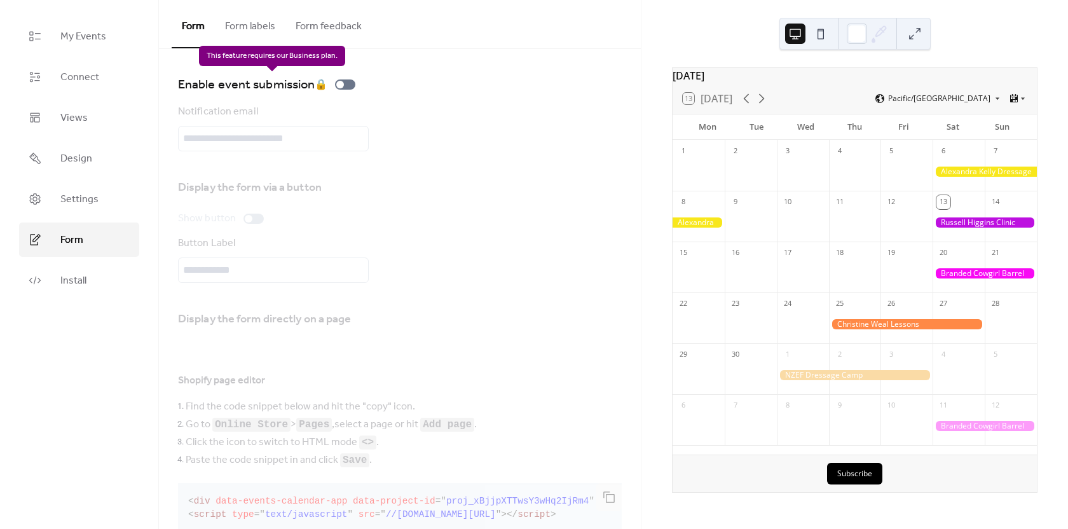
click at [341, 83] on div "Enable event submission 🔒" at bounding box center [269, 84] width 182 height 20
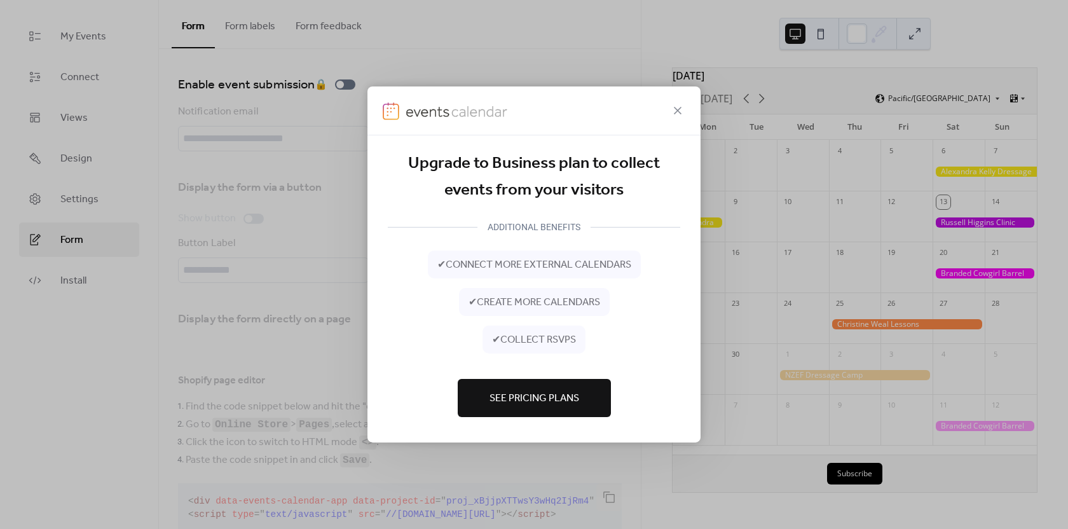
click at [569, 401] on span "See Pricing Plans" at bounding box center [535, 398] width 90 height 15
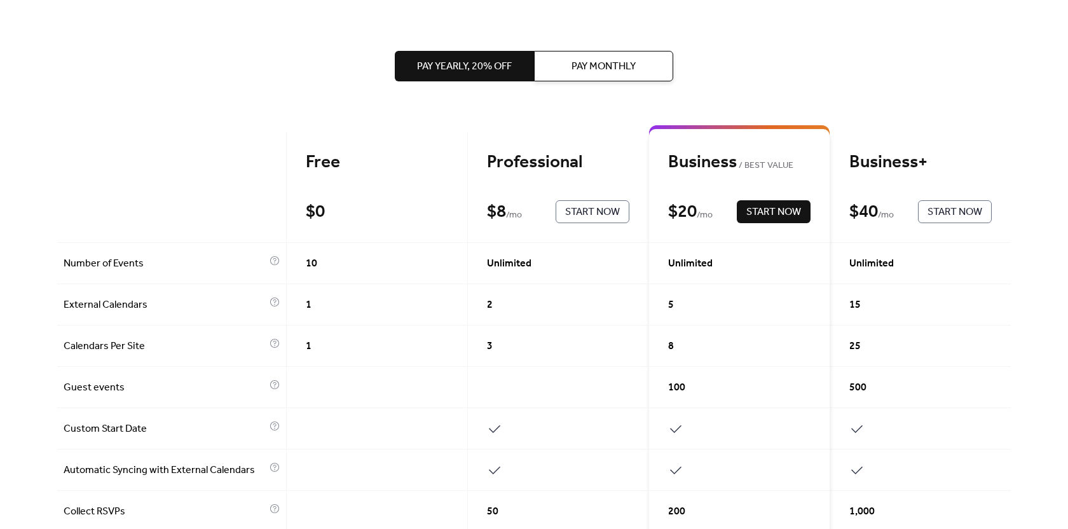
click at [591, 64] on span "Pay Monthly" at bounding box center [604, 66] width 64 height 15
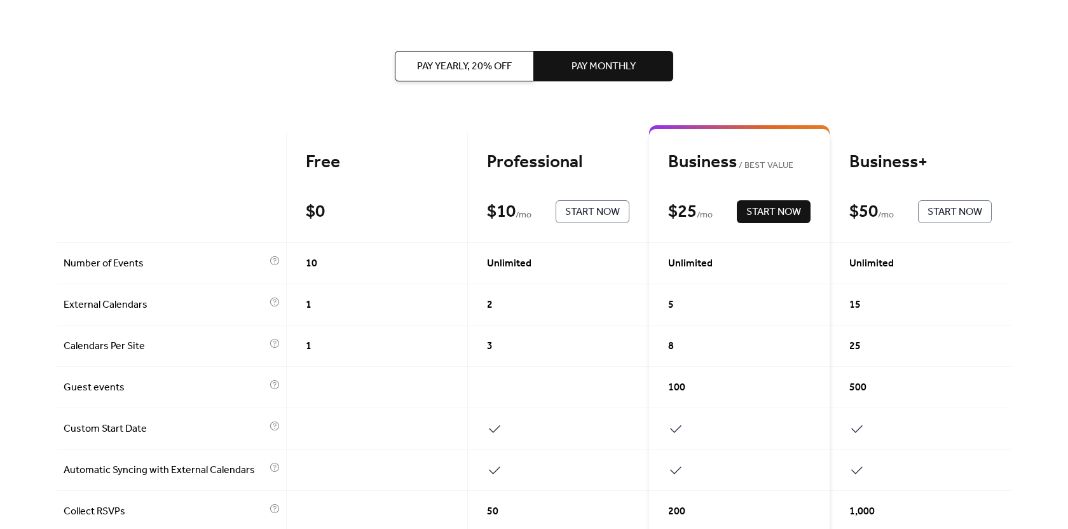
click at [467, 67] on span "Pay Yearly, 20% off" at bounding box center [464, 66] width 95 height 15
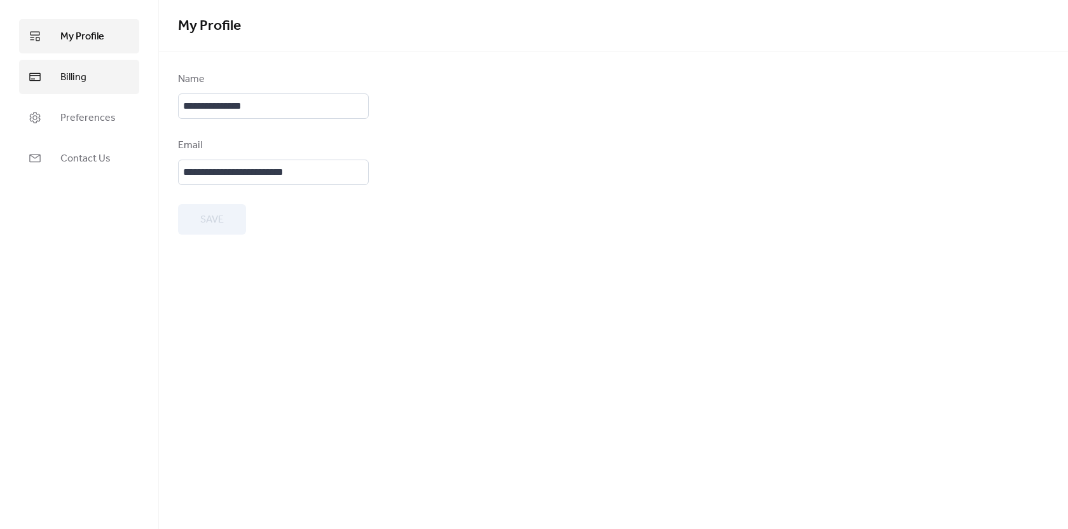
click at [62, 78] on span "Billing" at bounding box center [73, 77] width 26 height 15
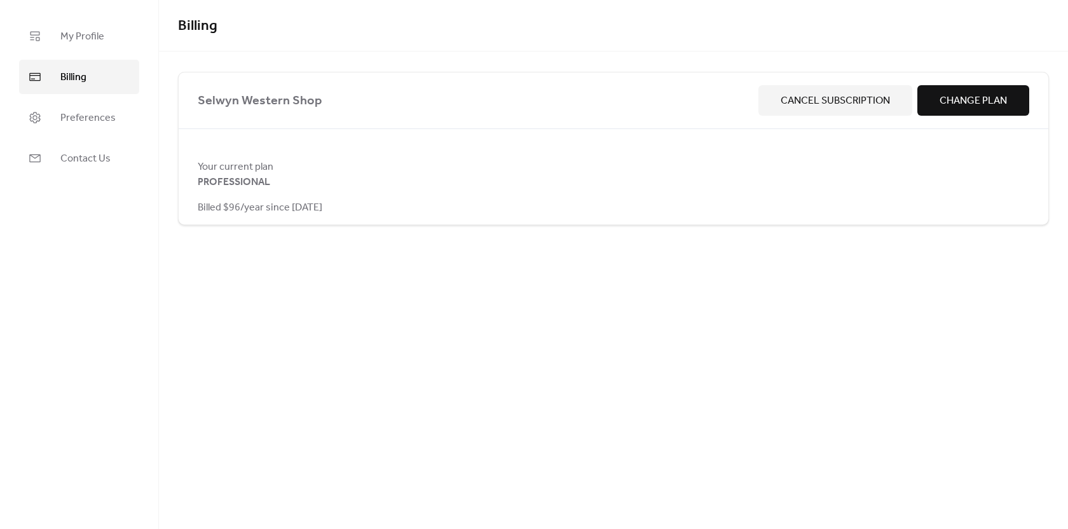
click at [63, 76] on span "Billing" at bounding box center [73, 77] width 26 height 15
click at [953, 99] on span "Change Plan" at bounding box center [973, 100] width 67 height 15
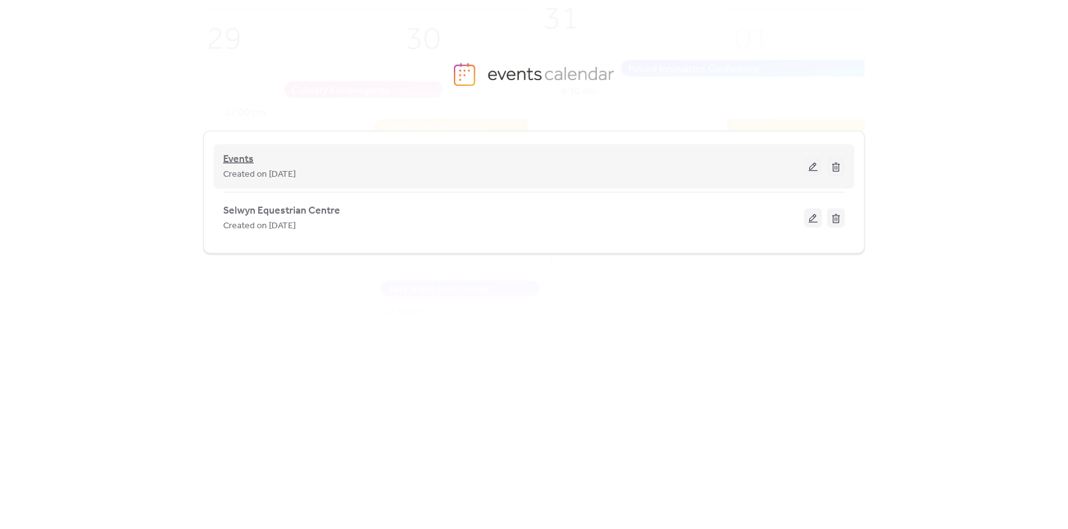
click at [245, 162] on span "Events" at bounding box center [238, 159] width 31 height 15
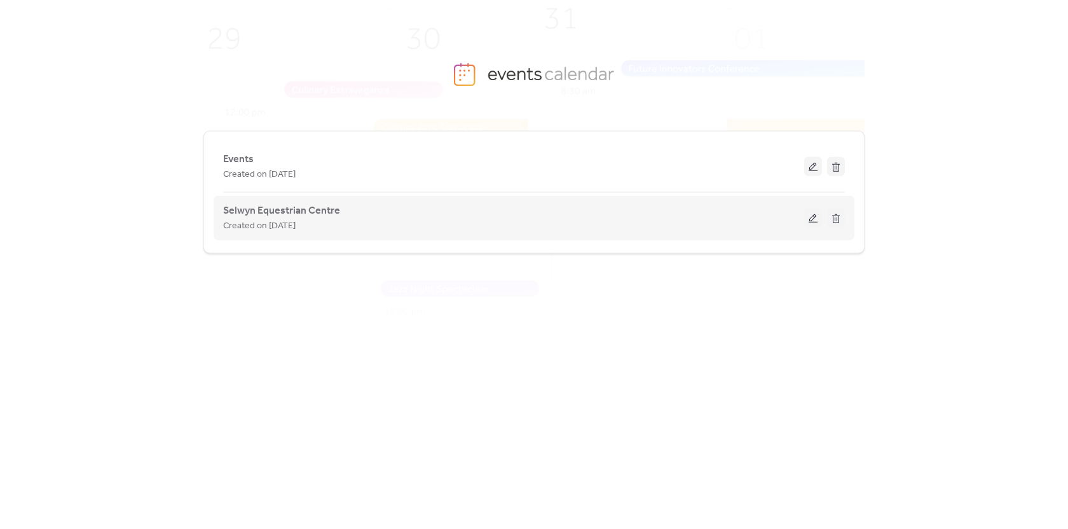
click at [273, 219] on span "Created on [DATE]" at bounding box center [259, 226] width 72 height 15
click at [274, 209] on span "Selwyn Equestrian Centre" at bounding box center [281, 210] width 117 height 15
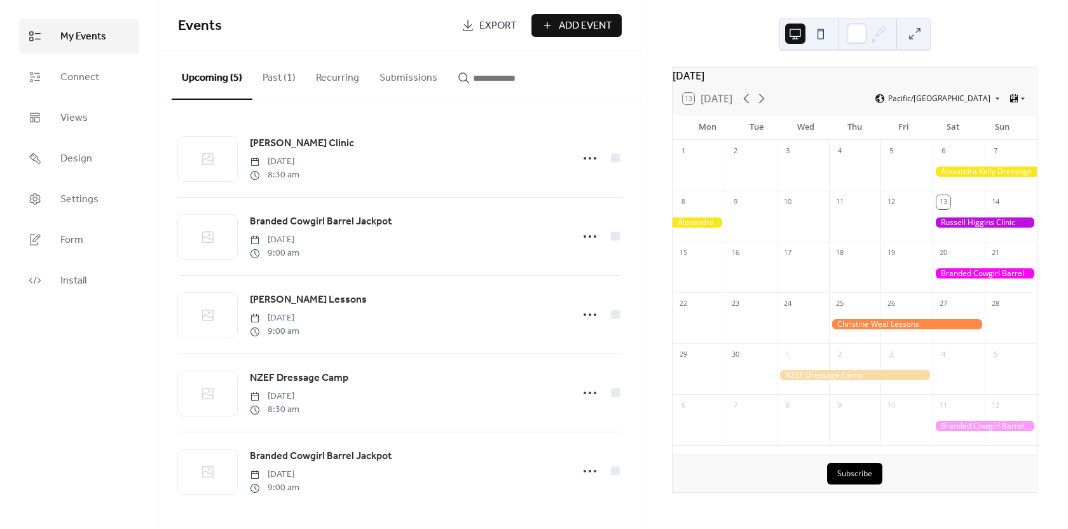
click at [66, 36] on span "My Events" at bounding box center [83, 36] width 46 height 15
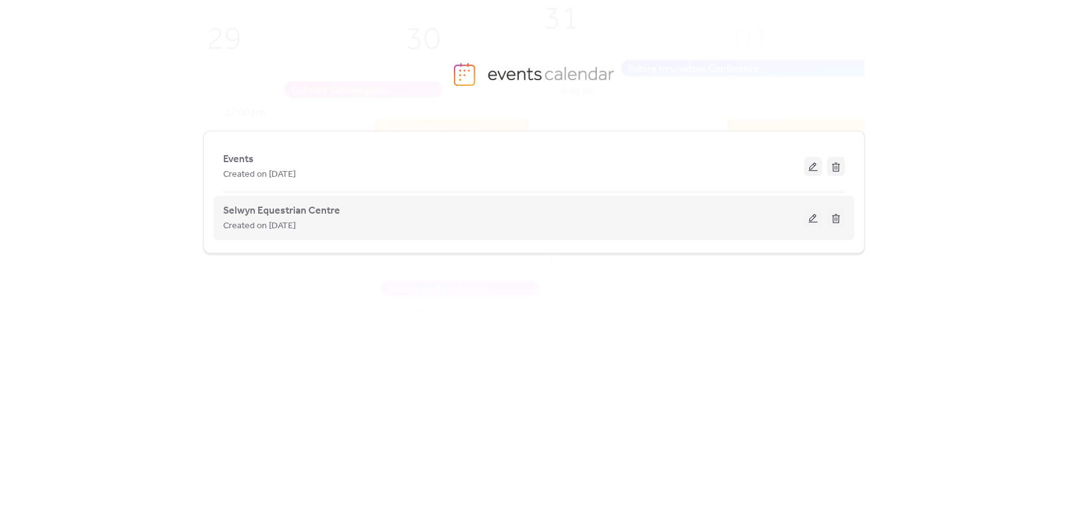
click at [811, 219] on button at bounding box center [813, 218] width 18 height 19
click at [259, 208] on span "Selwyn Equestrian Centre" at bounding box center [281, 210] width 117 height 15
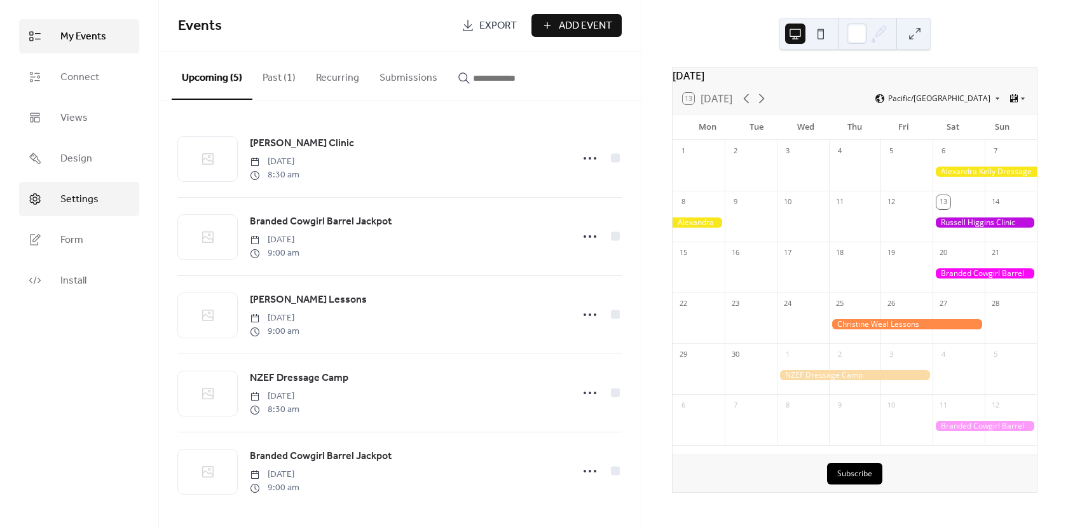
click at [79, 193] on span "Settings" at bounding box center [79, 199] width 38 height 15
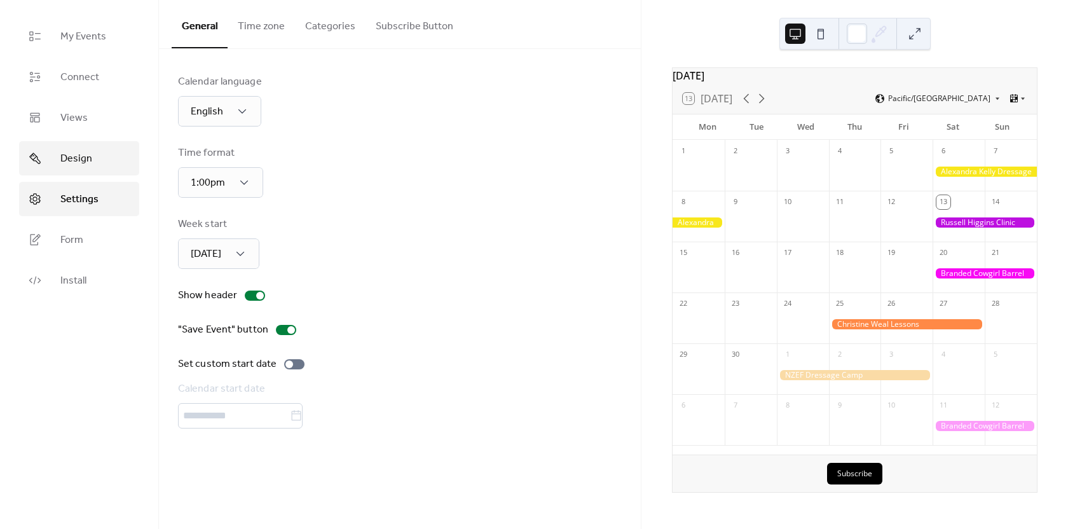
click at [79, 160] on span "Design" at bounding box center [76, 158] width 32 height 15
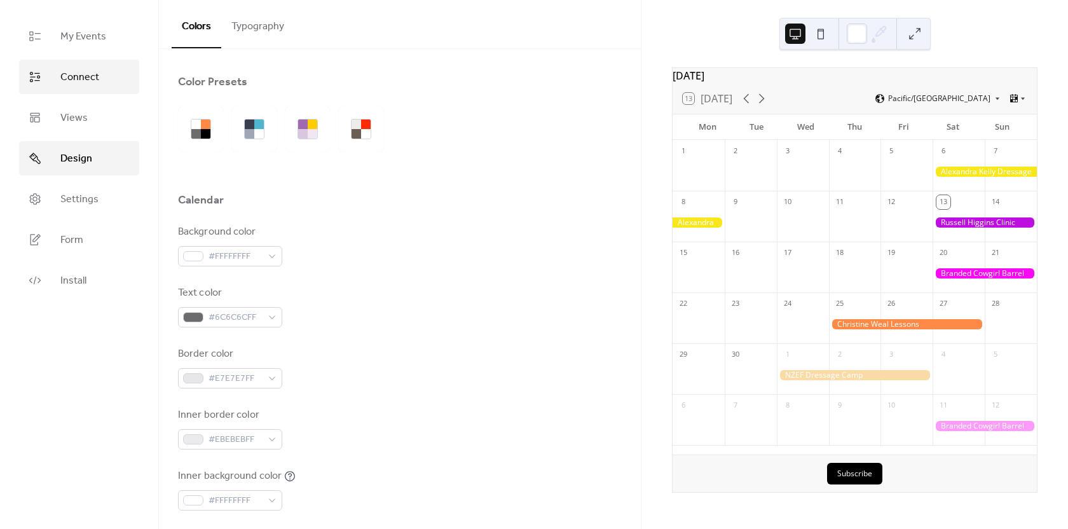
click at [81, 82] on span "Connect" at bounding box center [79, 77] width 39 height 15
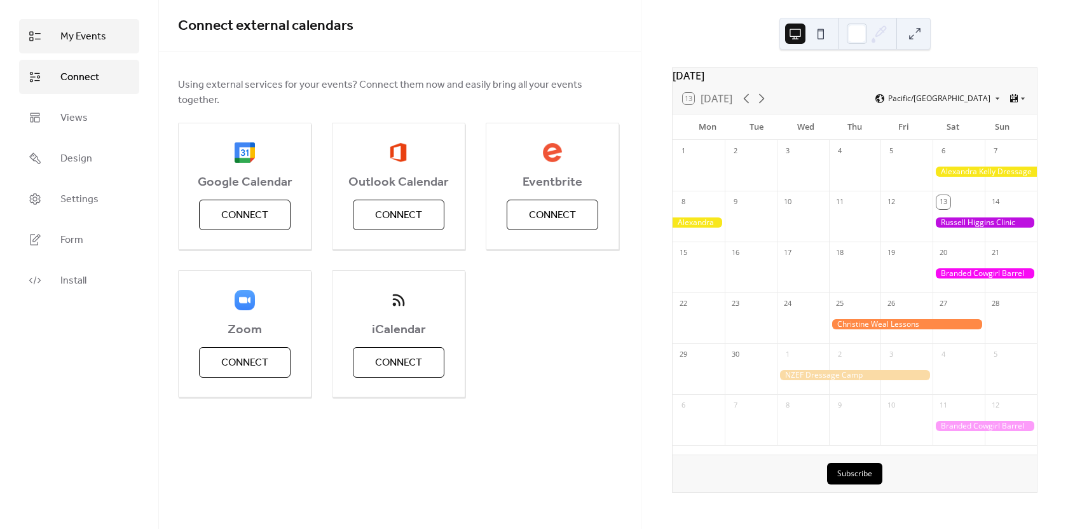
click at [78, 43] on span "My Events" at bounding box center [83, 36] width 46 height 15
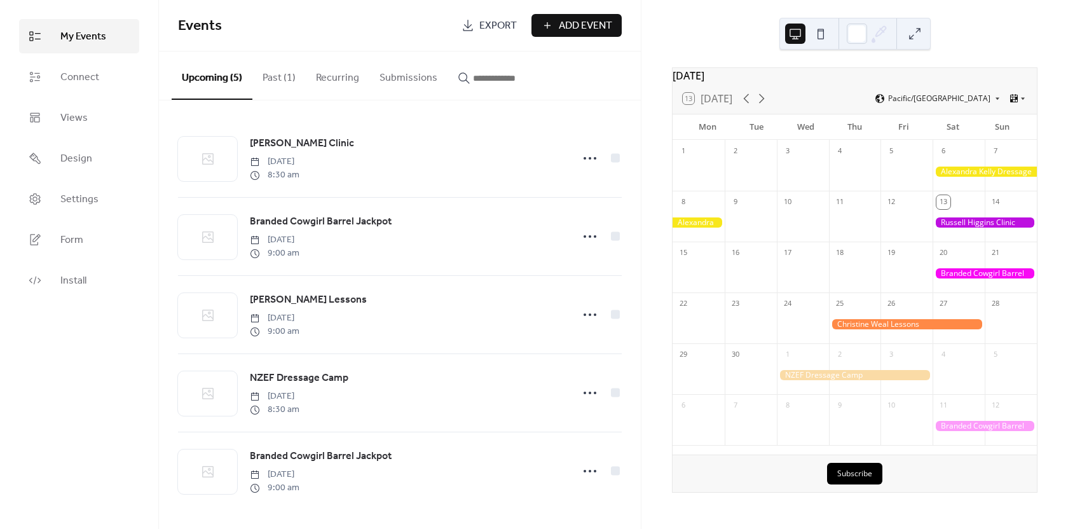
click at [75, 40] on span "My Events" at bounding box center [83, 36] width 46 height 15
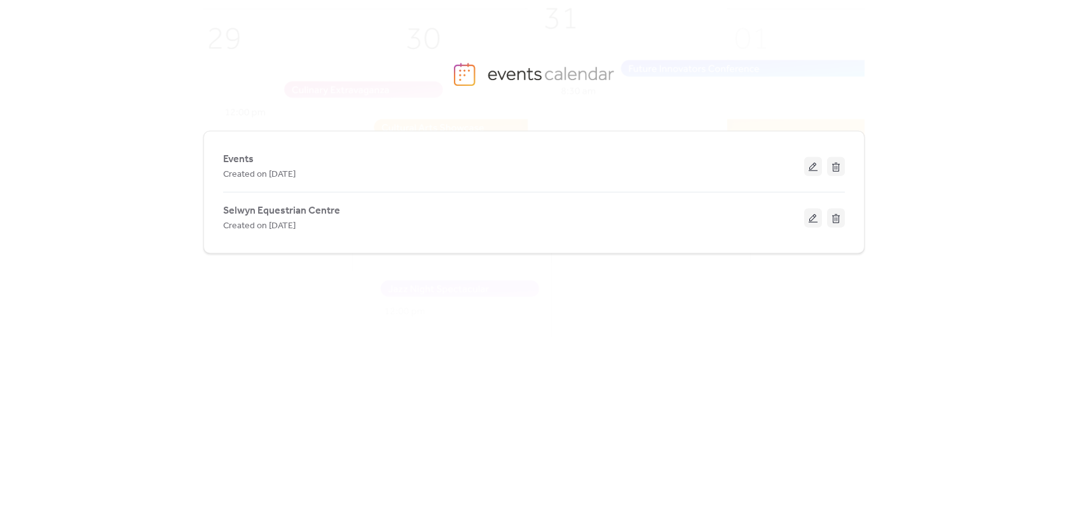
drag, startPoint x: 263, startPoint y: 209, endPoint x: 184, endPoint y: 227, distance: 81.6
click at [184, 227] on div "Events Created on 13-Sep-2025 Selwyn Equestrian Centre Created on 29-Aug-2025" at bounding box center [534, 329] width 1068 height 399
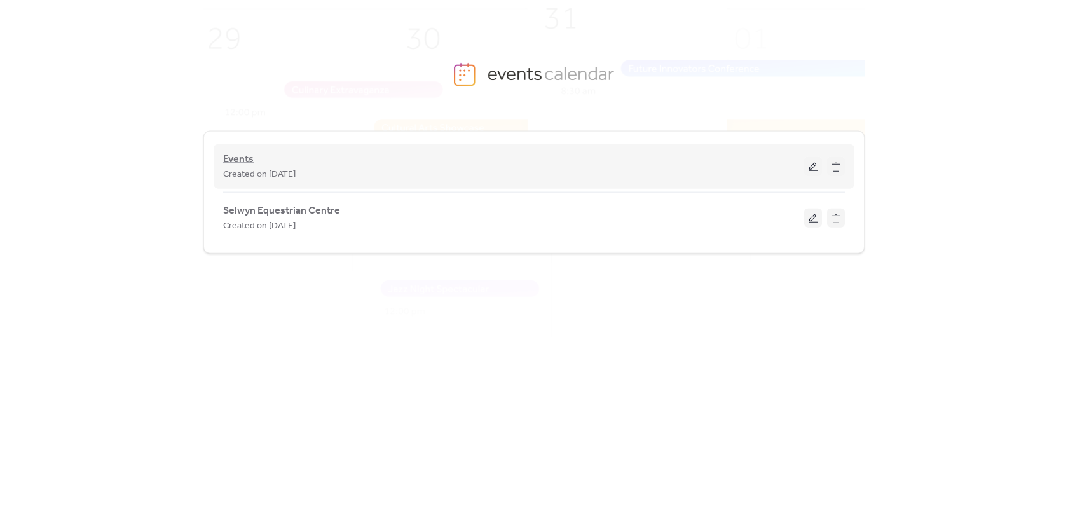
click at [238, 158] on span "Events" at bounding box center [238, 159] width 31 height 15
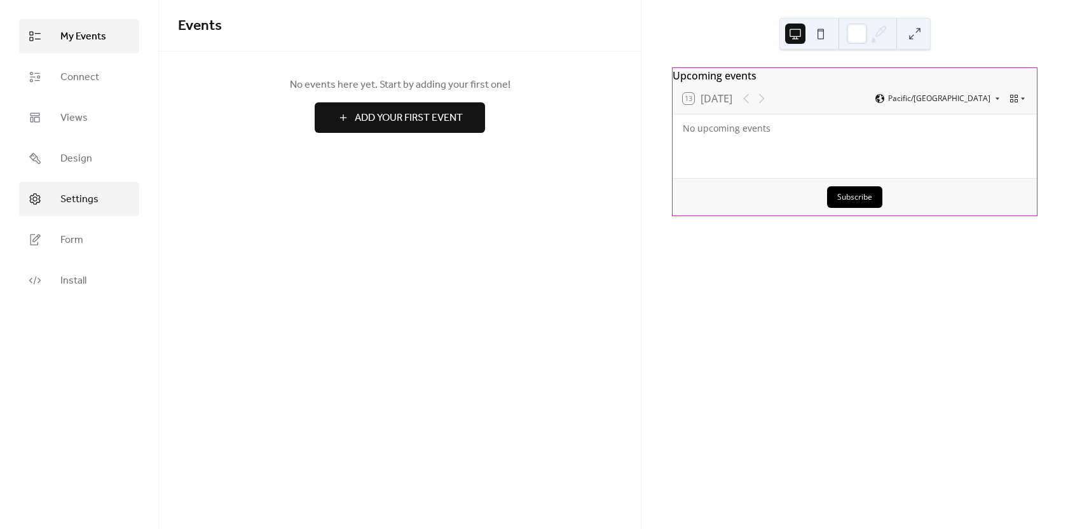
click at [80, 207] on span "Settings" at bounding box center [79, 199] width 38 height 15
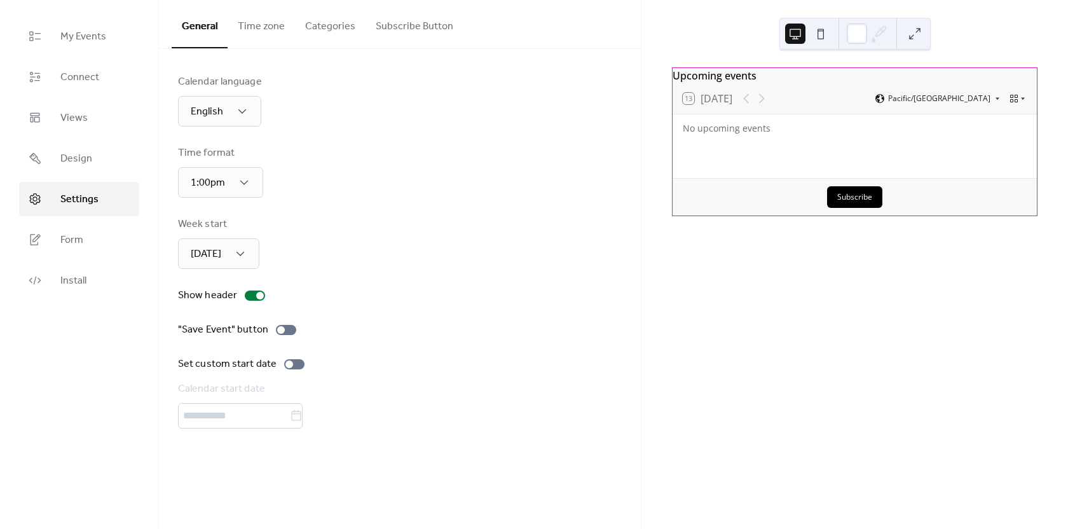
click at [395, 25] on button "Subscribe Button" at bounding box center [415, 23] width 98 height 47
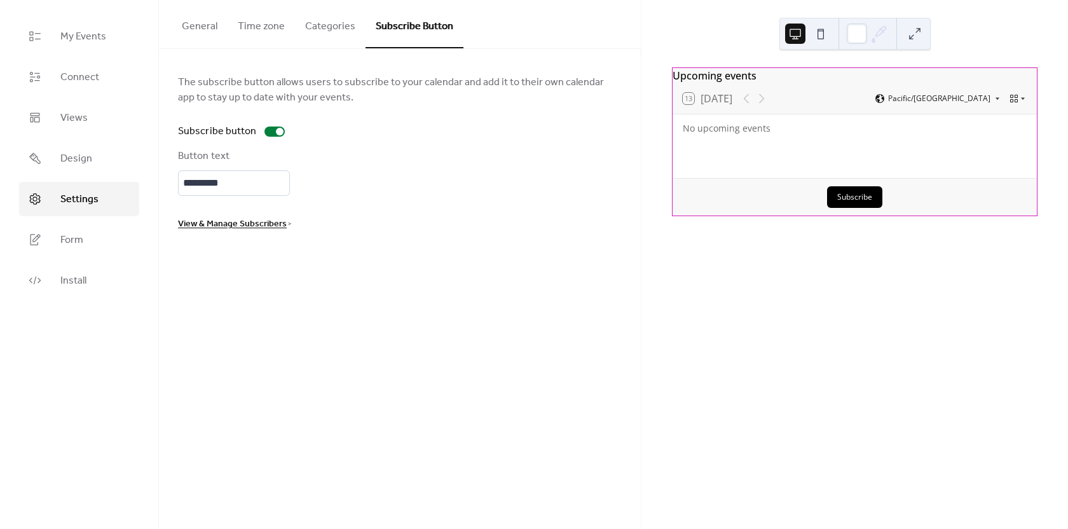
click at [333, 27] on button "Categories" at bounding box center [330, 23] width 71 height 47
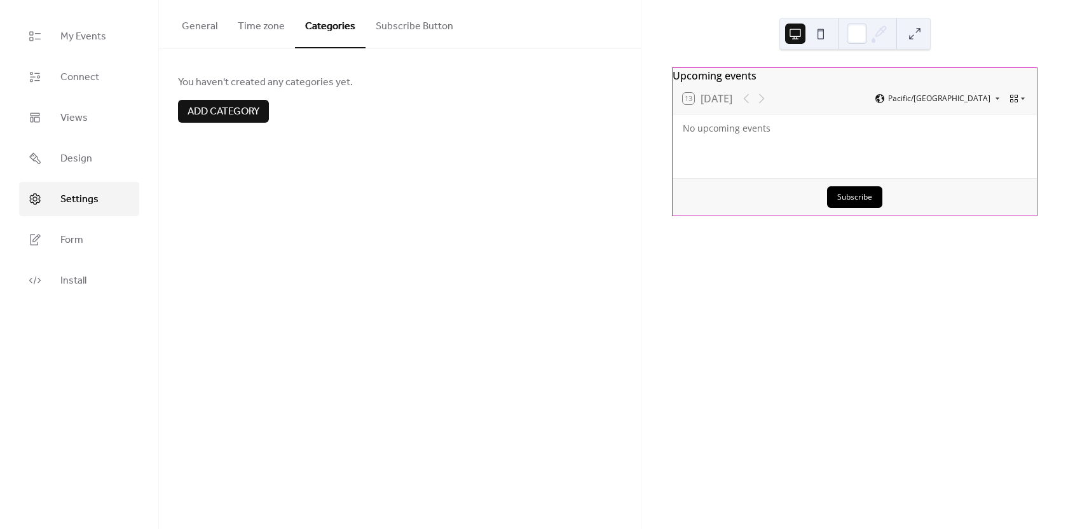
click at [256, 27] on button "Time zone" at bounding box center [261, 23] width 67 height 47
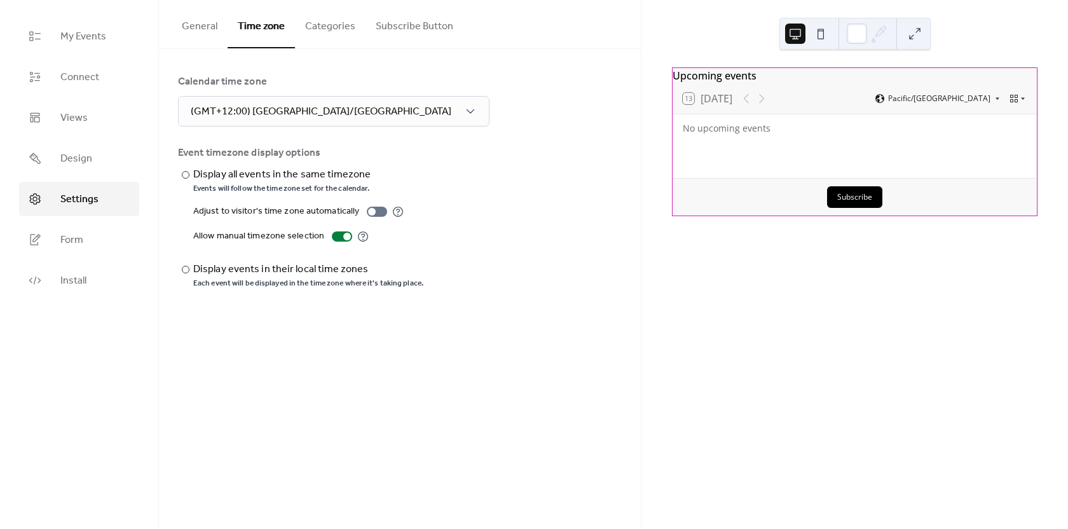
click at [196, 27] on button "General" at bounding box center [200, 23] width 56 height 47
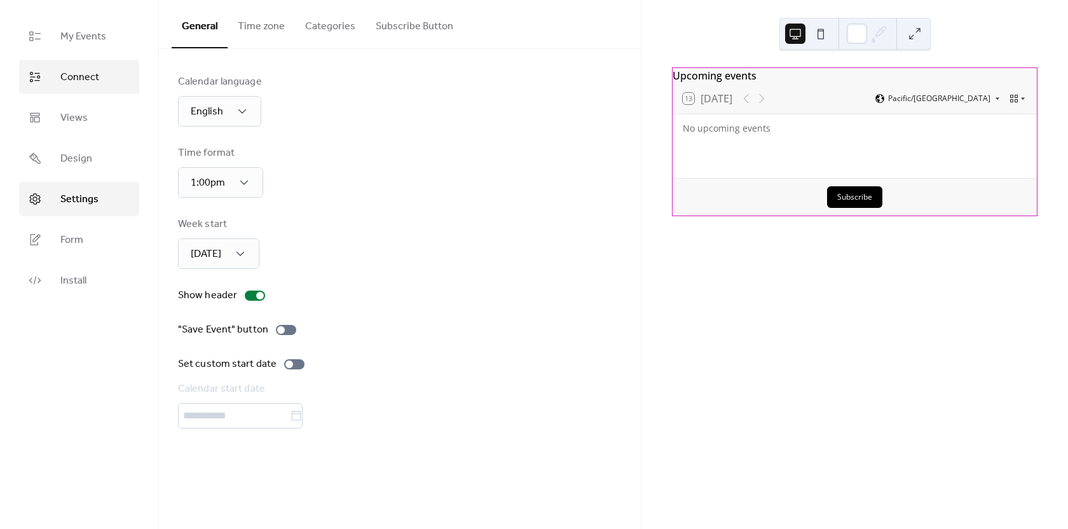
click at [72, 75] on span "Connect" at bounding box center [79, 77] width 39 height 15
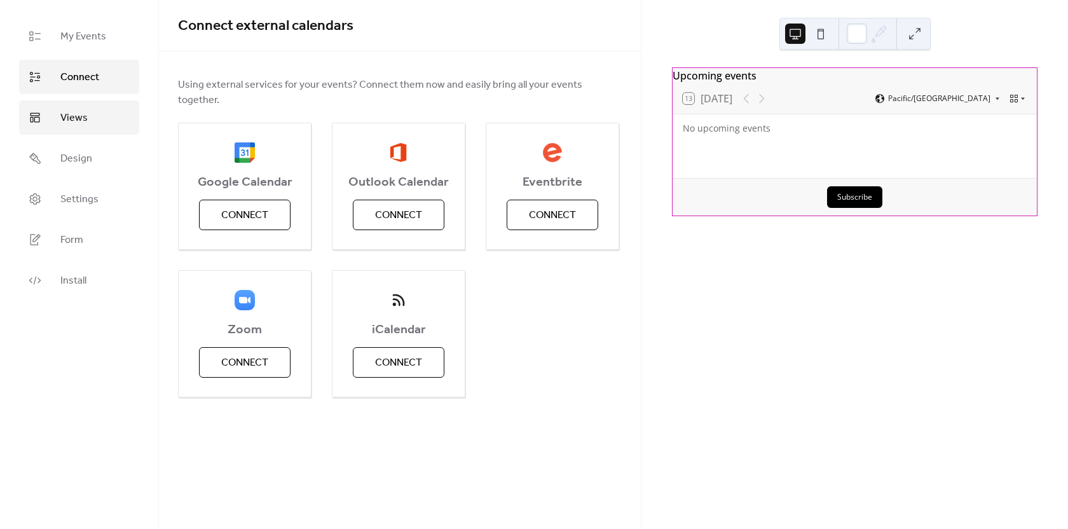
click at [72, 120] on span "Views" at bounding box center [73, 118] width 27 height 15
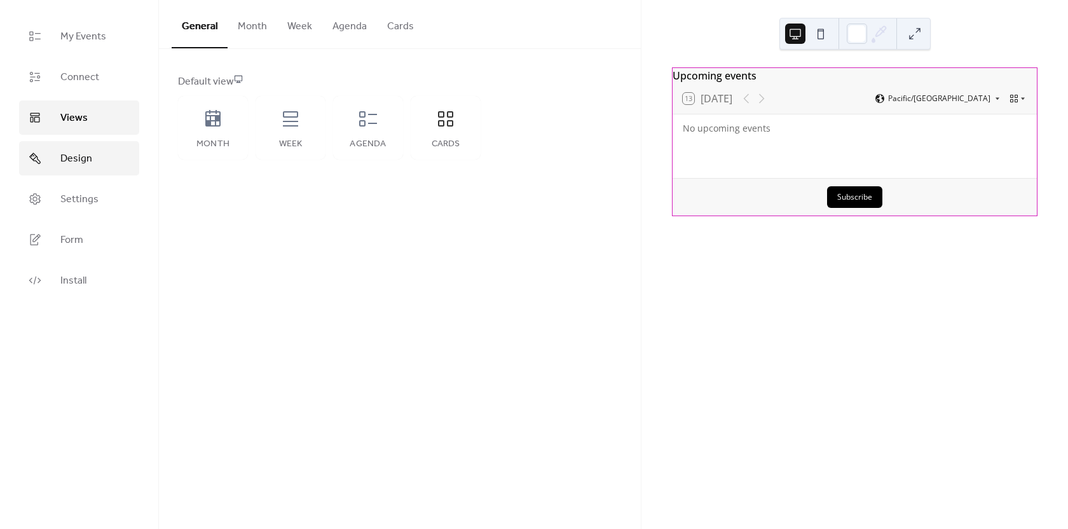
click at [82, 167] on span "Design" at bounding box center [76, 158] width 32 height 15
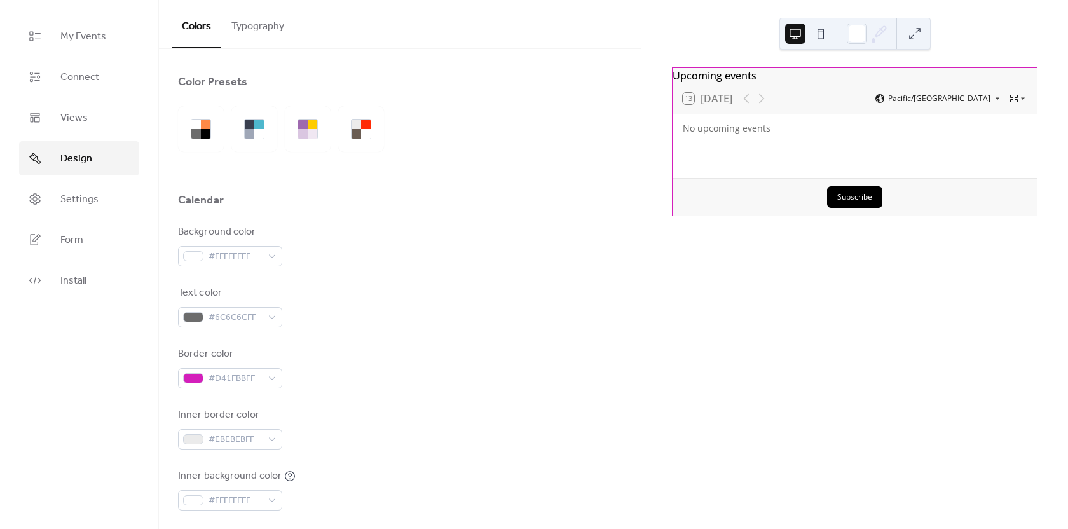
scroll to position [752, 0]
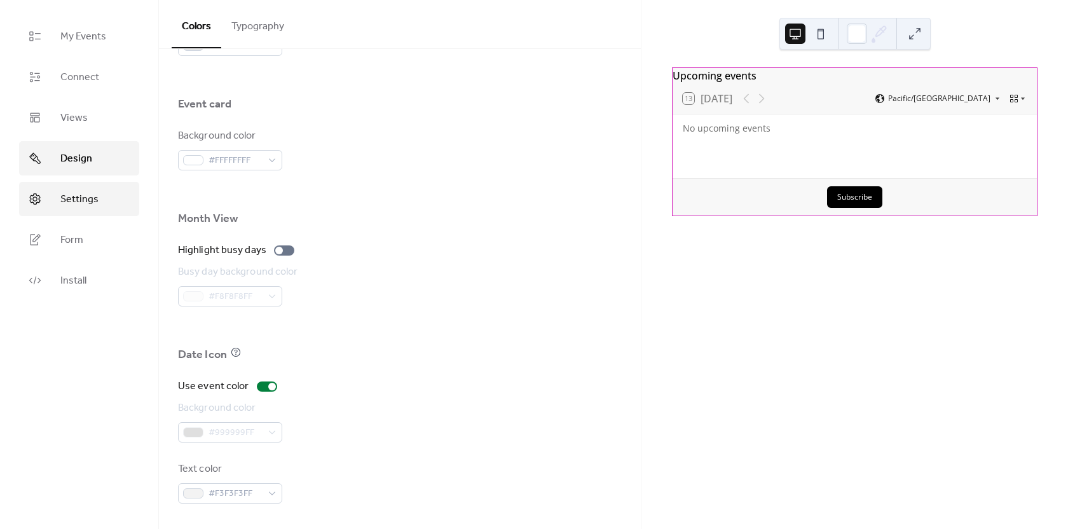
click at [69, 198] on span "Settings" at bounding box center [79, 199] width 38 height 15
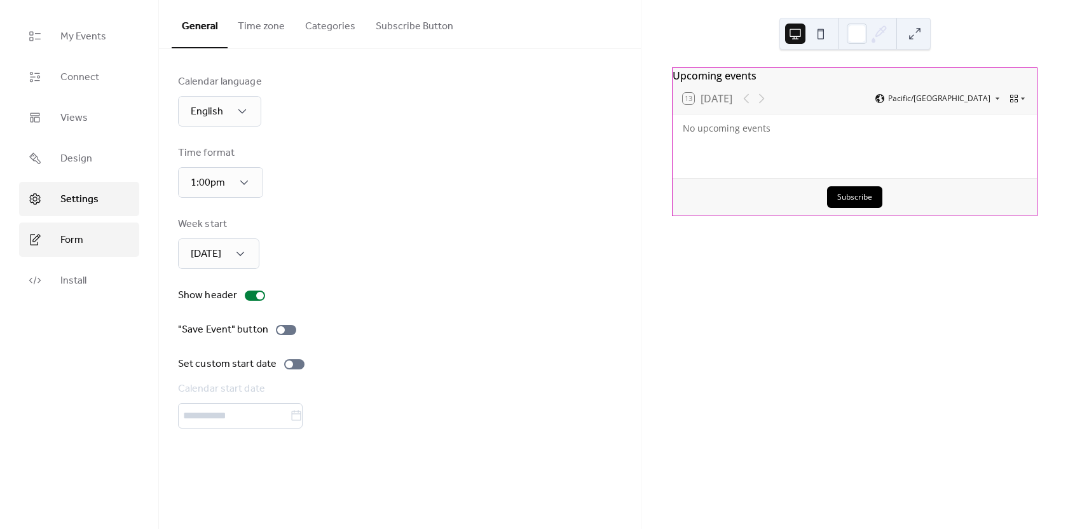
click at [82, 240] on span "Form" at bounding box center [71, 240] width 23 height 15
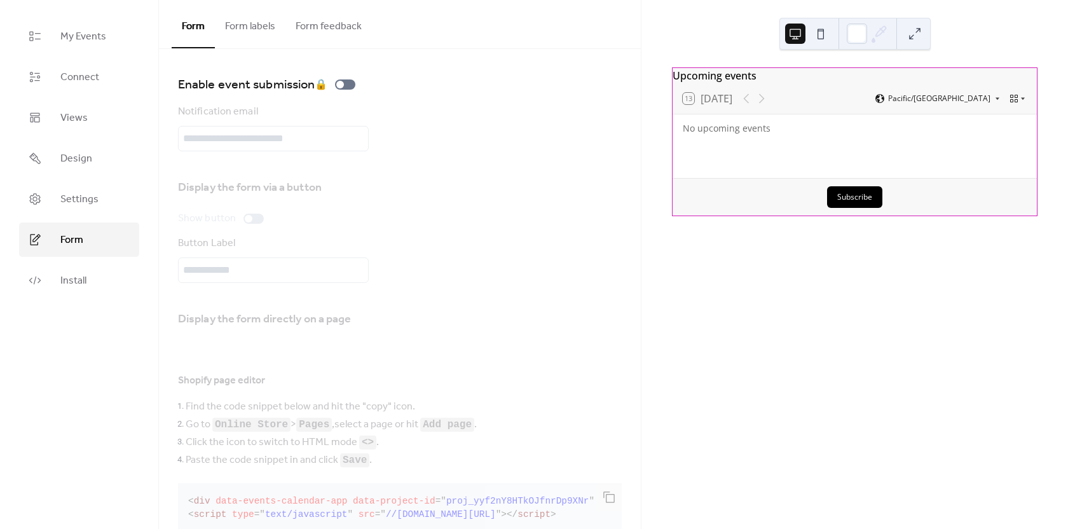
scroll to position [186, 0]
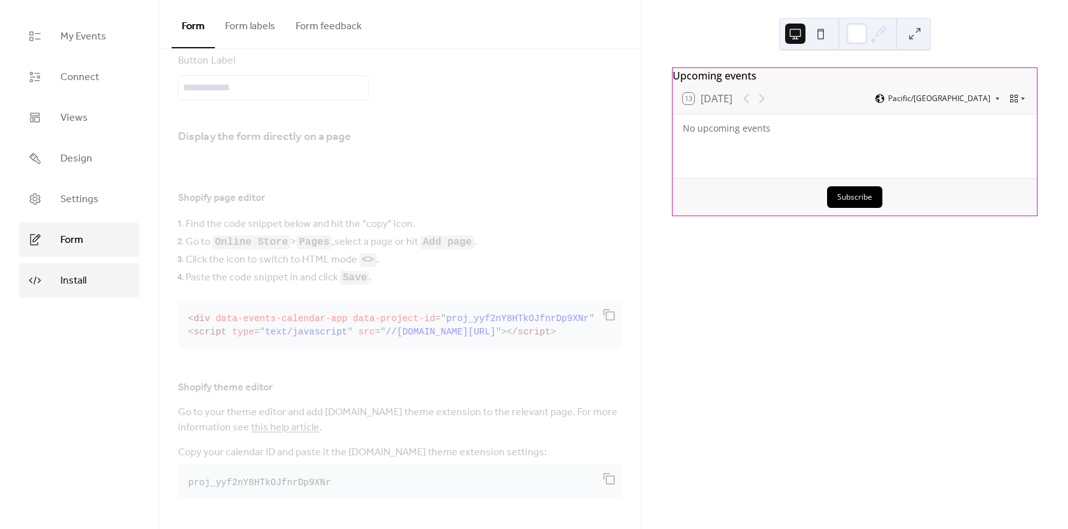
click at [82, 285] on span "Install" at bounding box center [73, 280] width 26 height 15
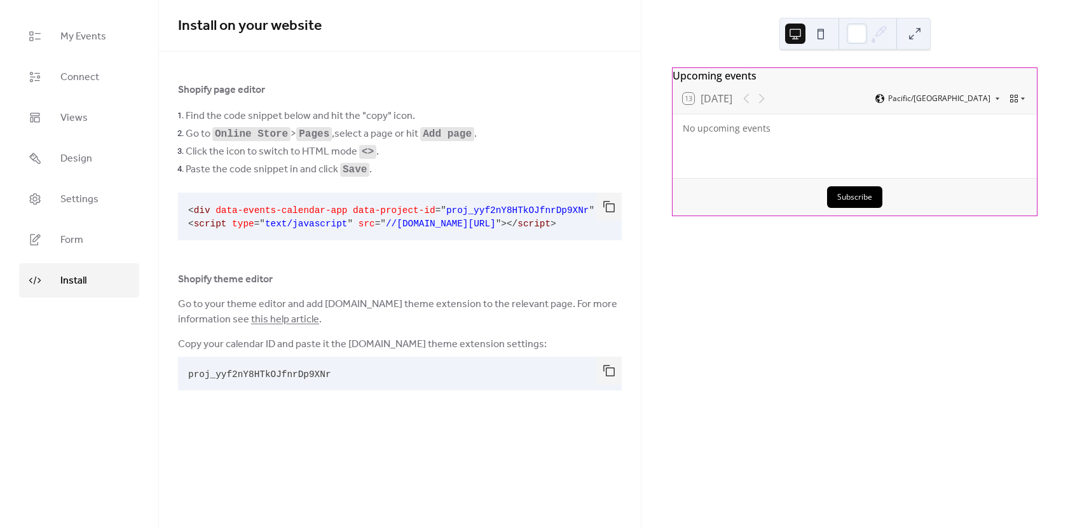
click at [821, 29] on button at bounding box center [821, 34] width 20 height 20
